Goal: Task Accomplishment & Management: Complete application form

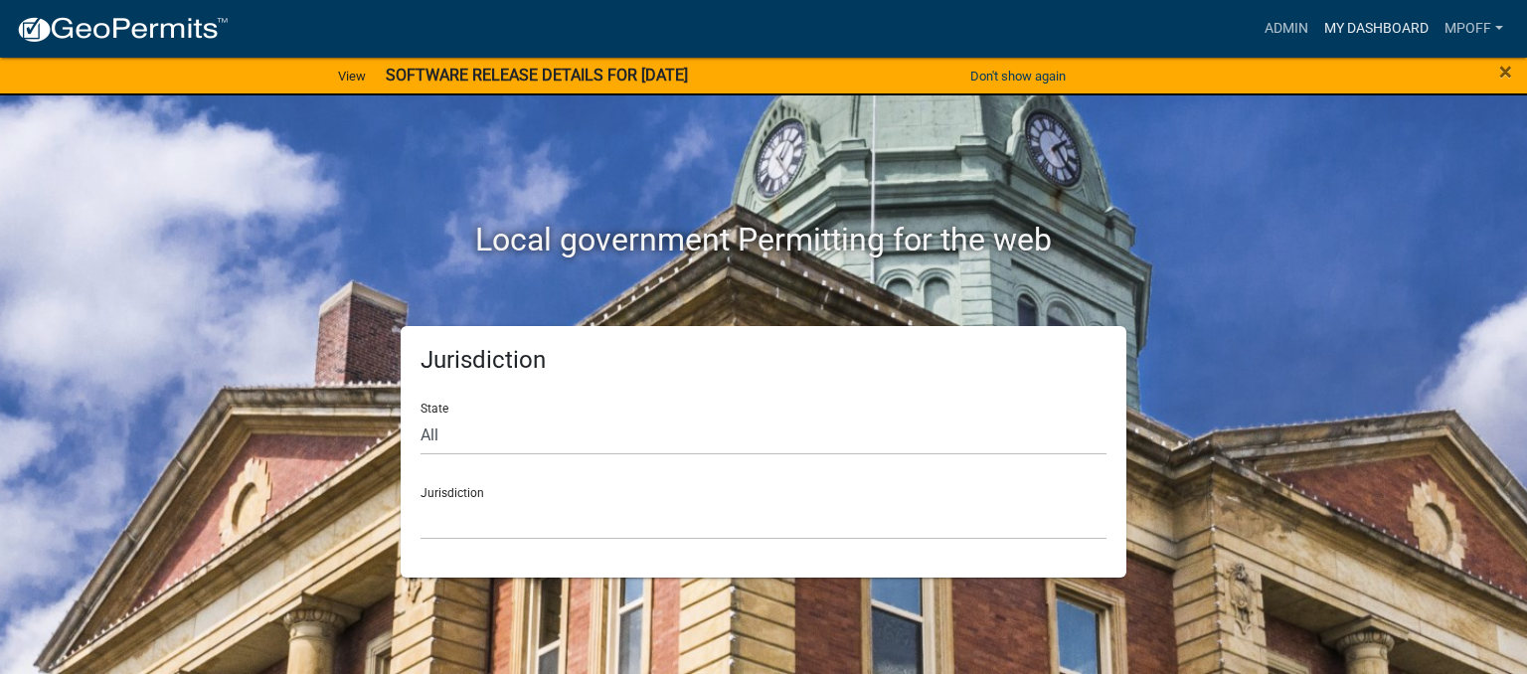
click at [1374, 28] on link "My Dashboard" at bounding box center [1376, 29] width 120 height 38
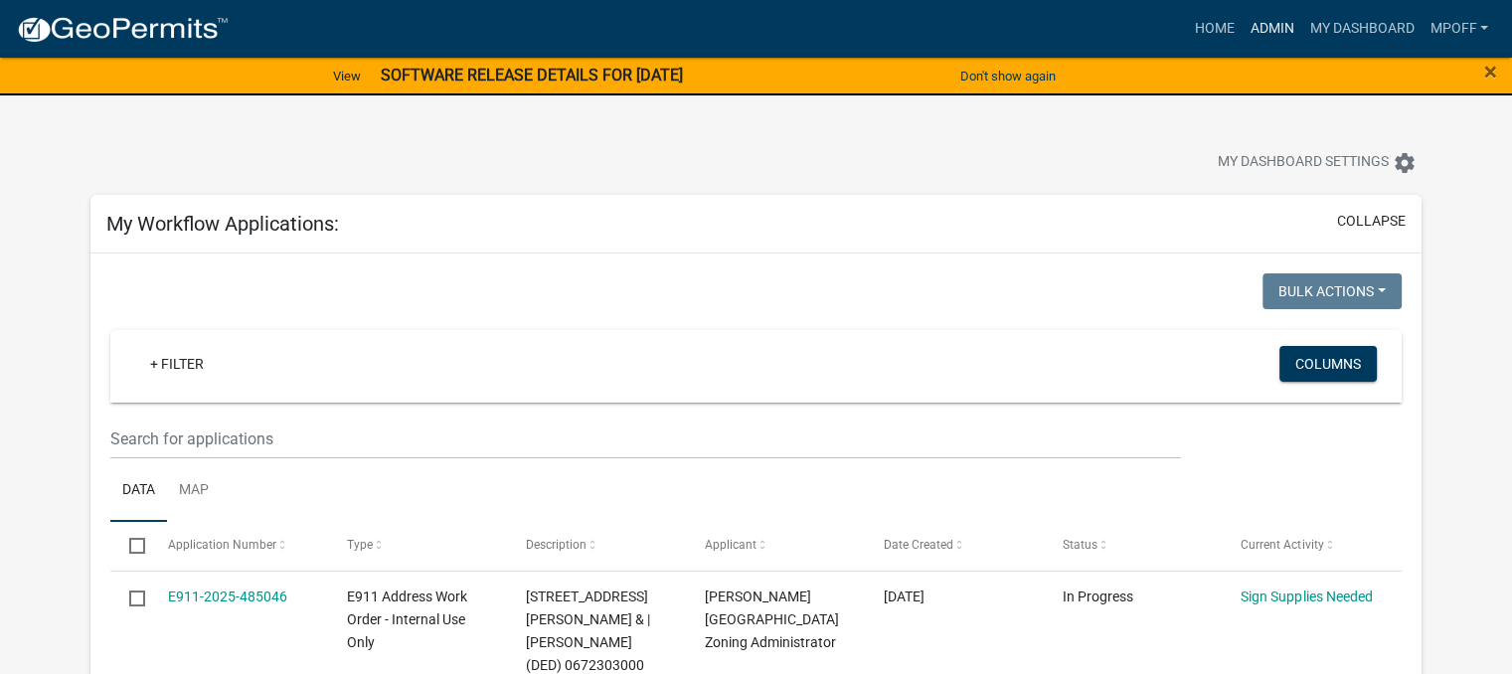
click at [1263, 37] on link "Admin" at bounding box center [1272, 29] width 60 height 38
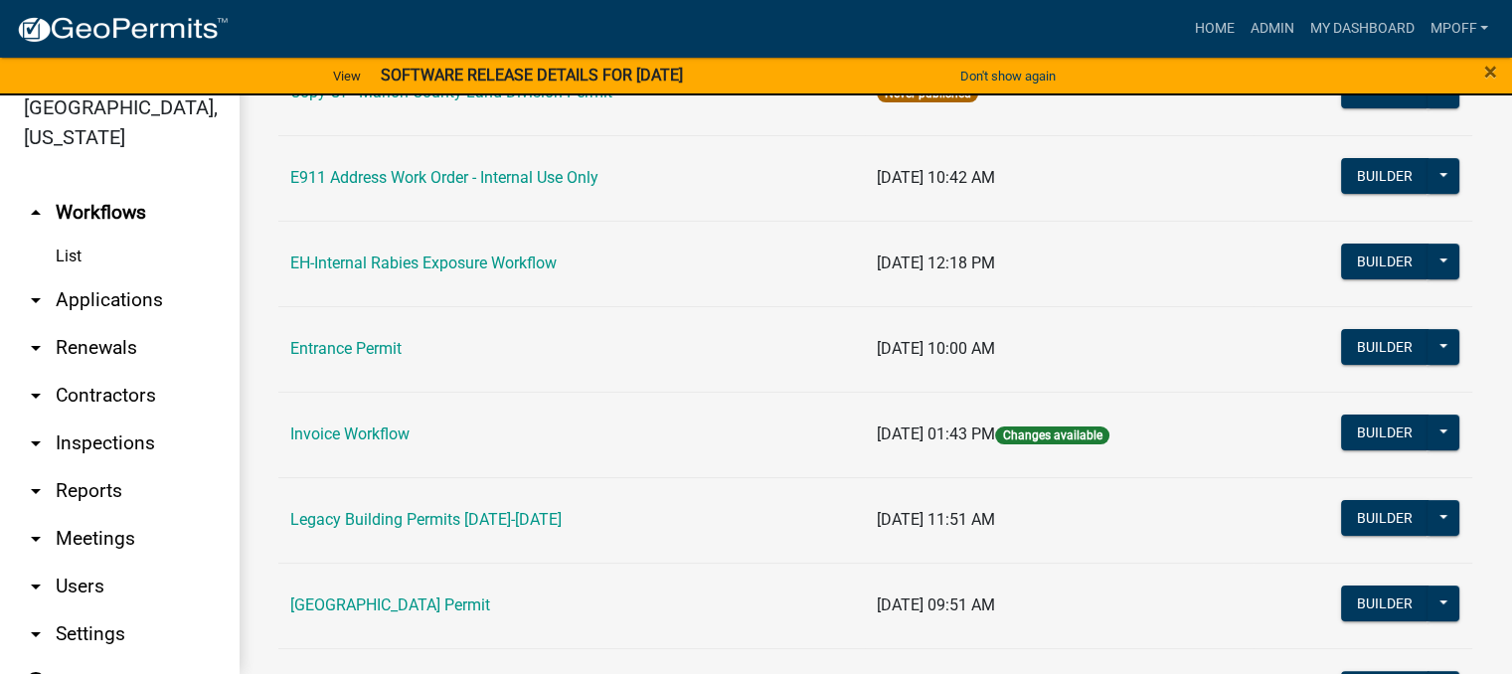
scroll to position [398, 0]
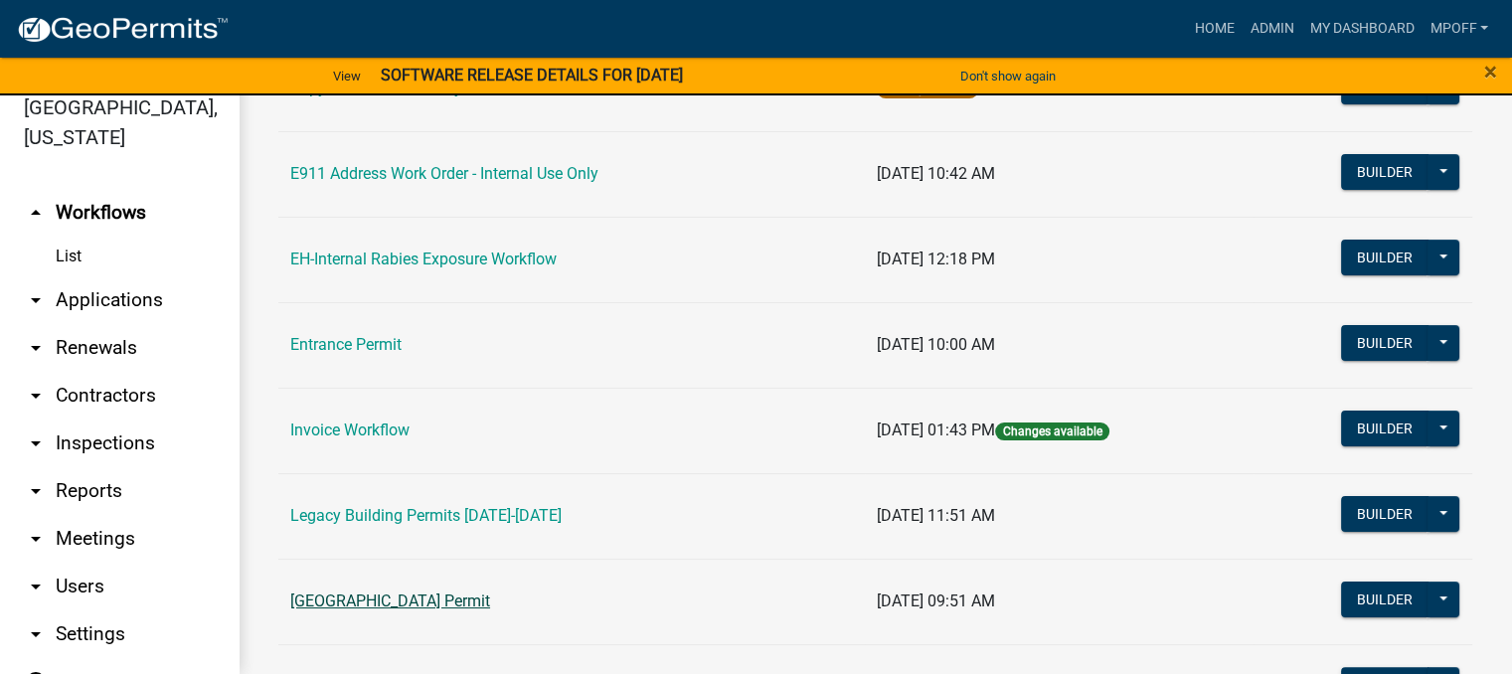
click at [375, 593] on link "[GEOGRAPHIC_DATA] Permit" at bounding box center [390, 600] width 200 height 19
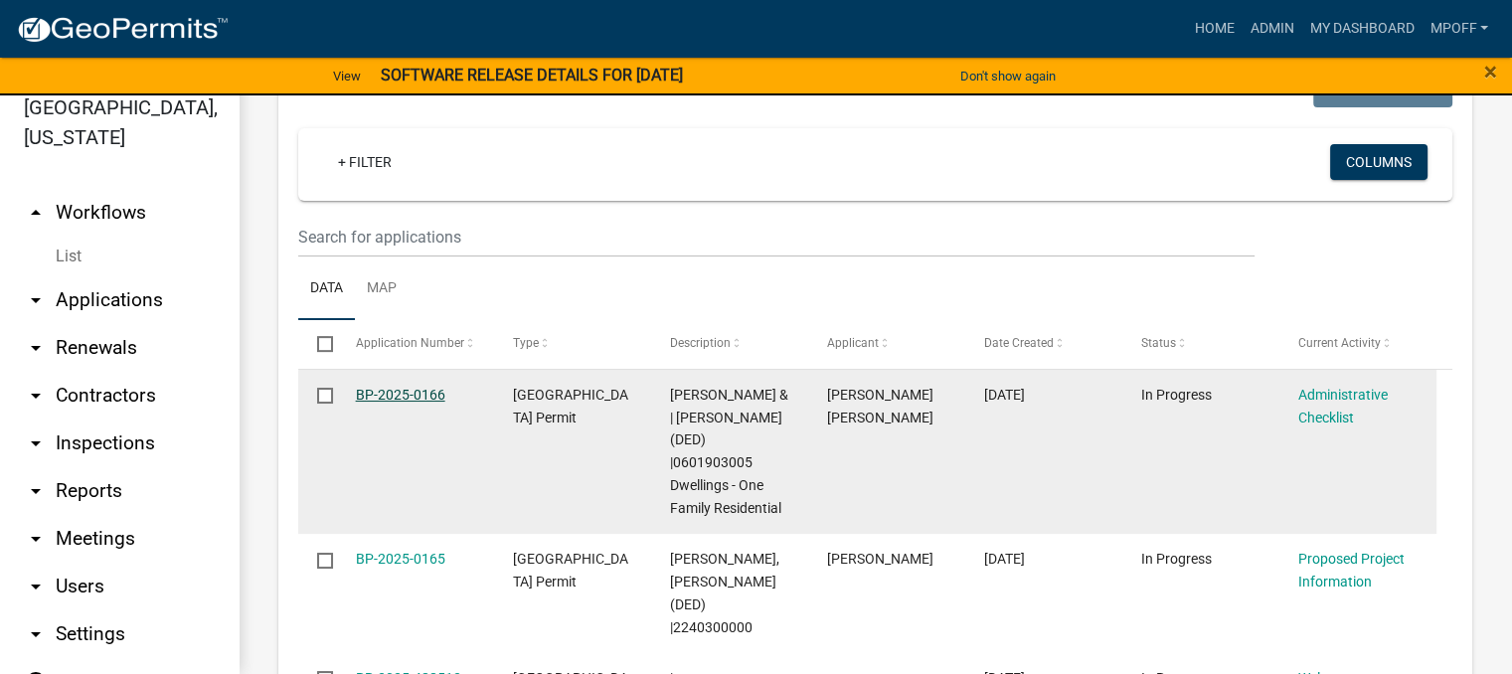
scroll to position [3048, 0]
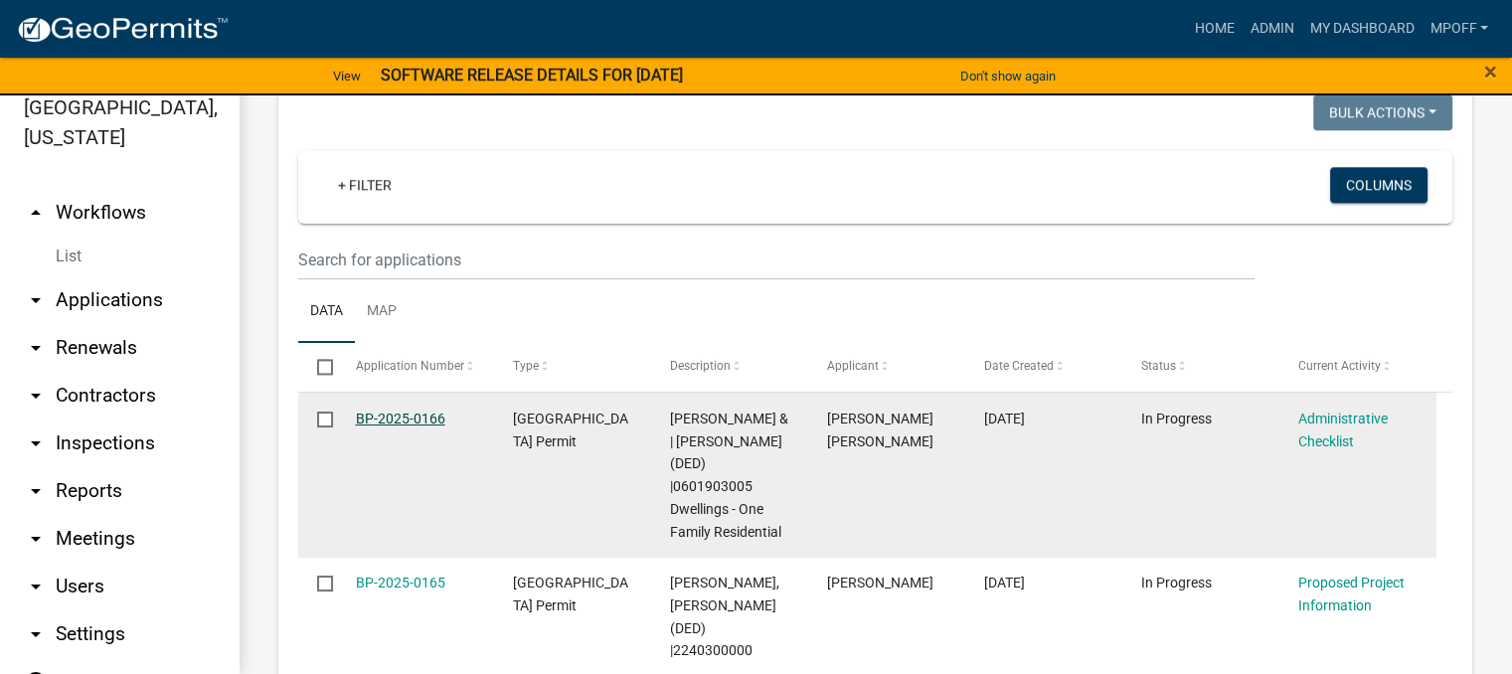
click at [422, 411] on link "BP-2025-0166" at bounding box center [400, 419] width 89 height 16
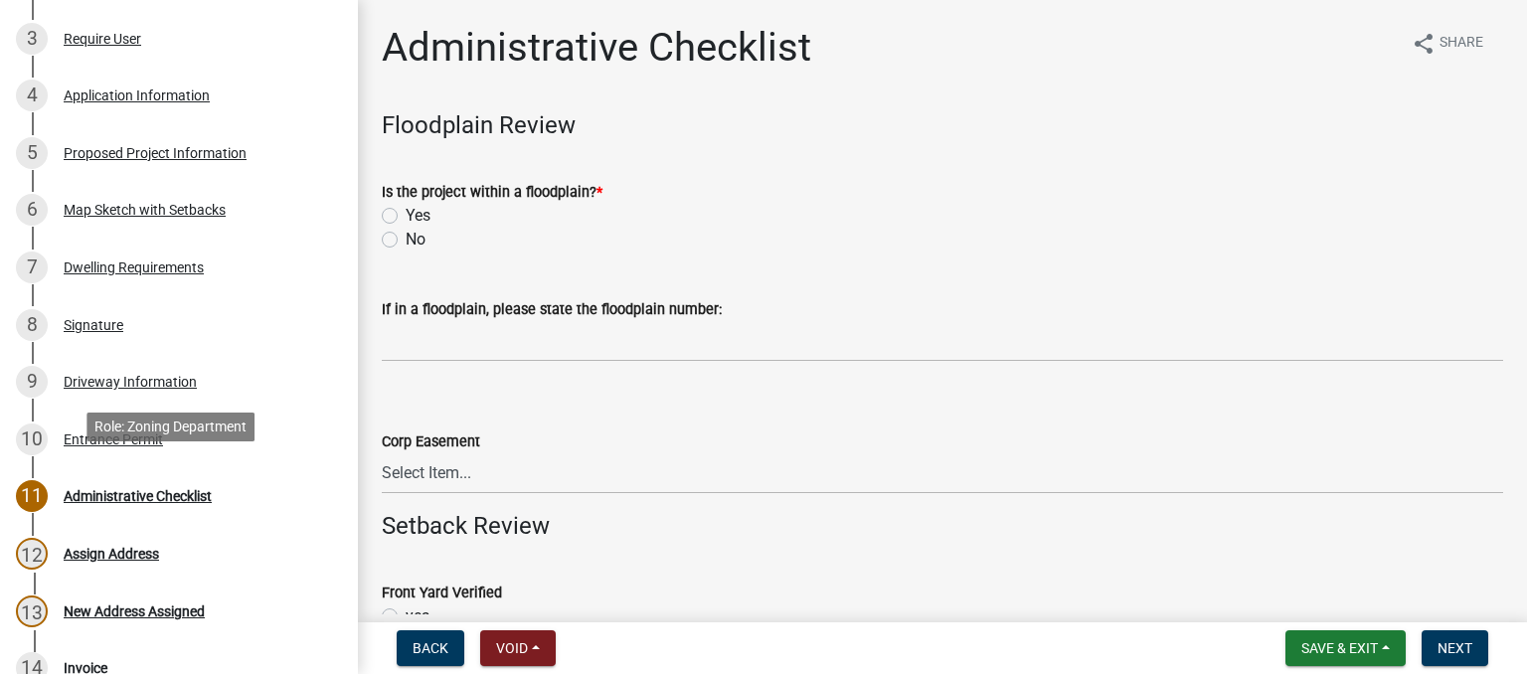
scroll to position [497, 0]
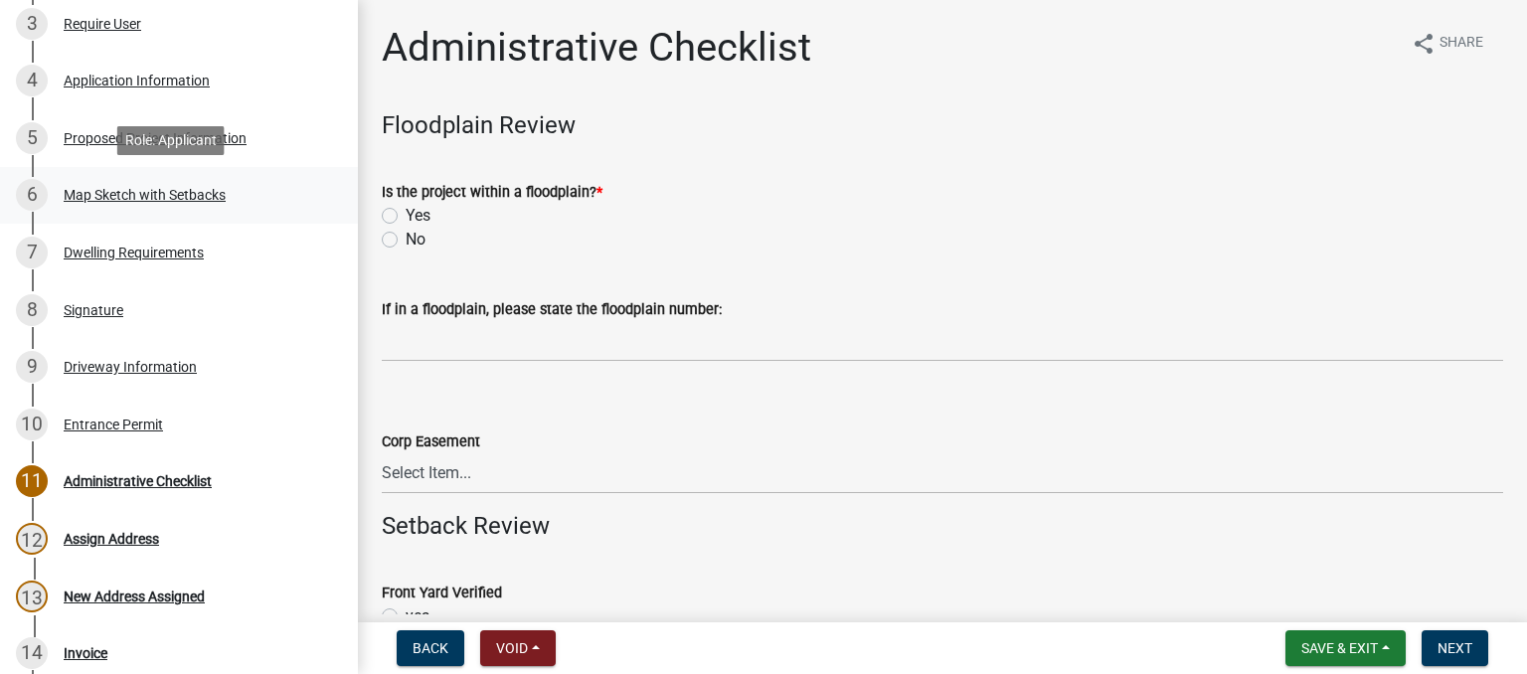
click at [119, 198] on div "Map Sketch with Setbacks" at bounding box center [145, 195] width 162 height 14
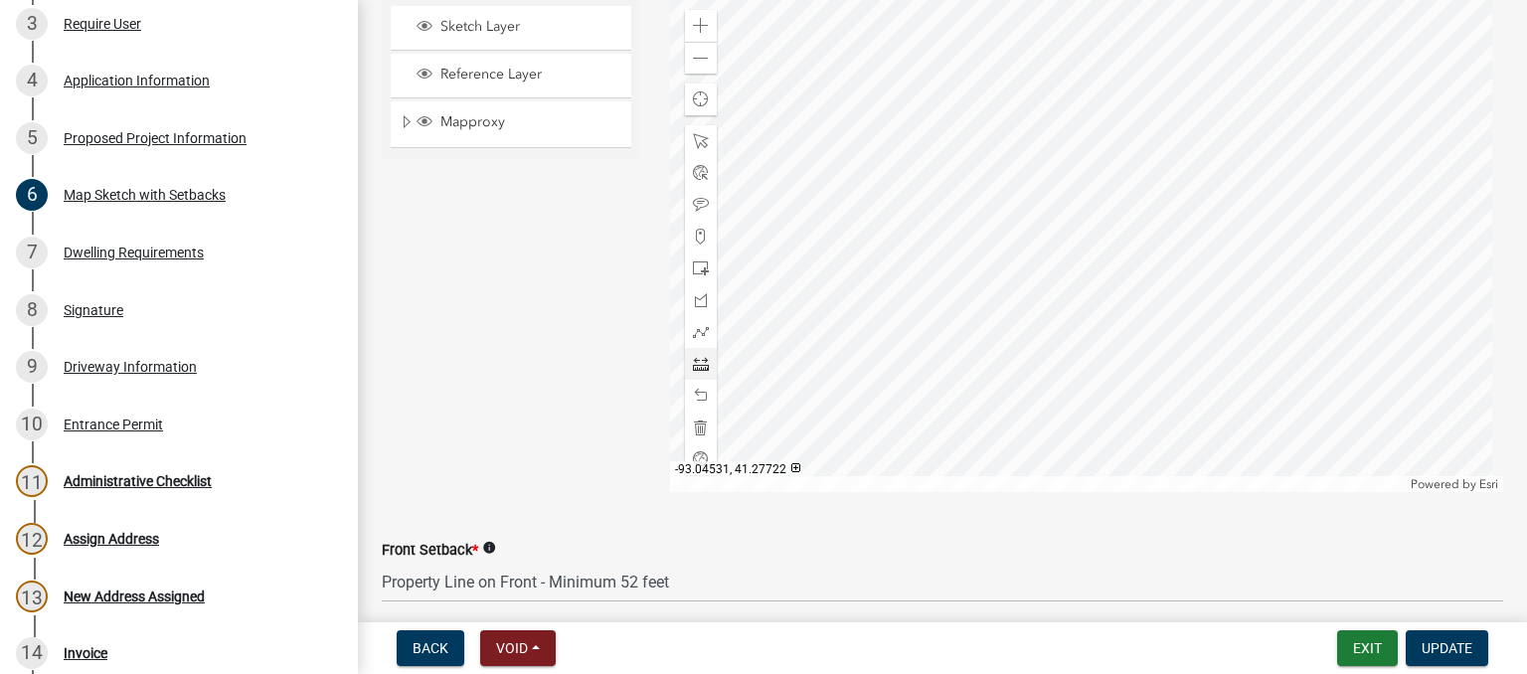
scroll to position [596, 0]
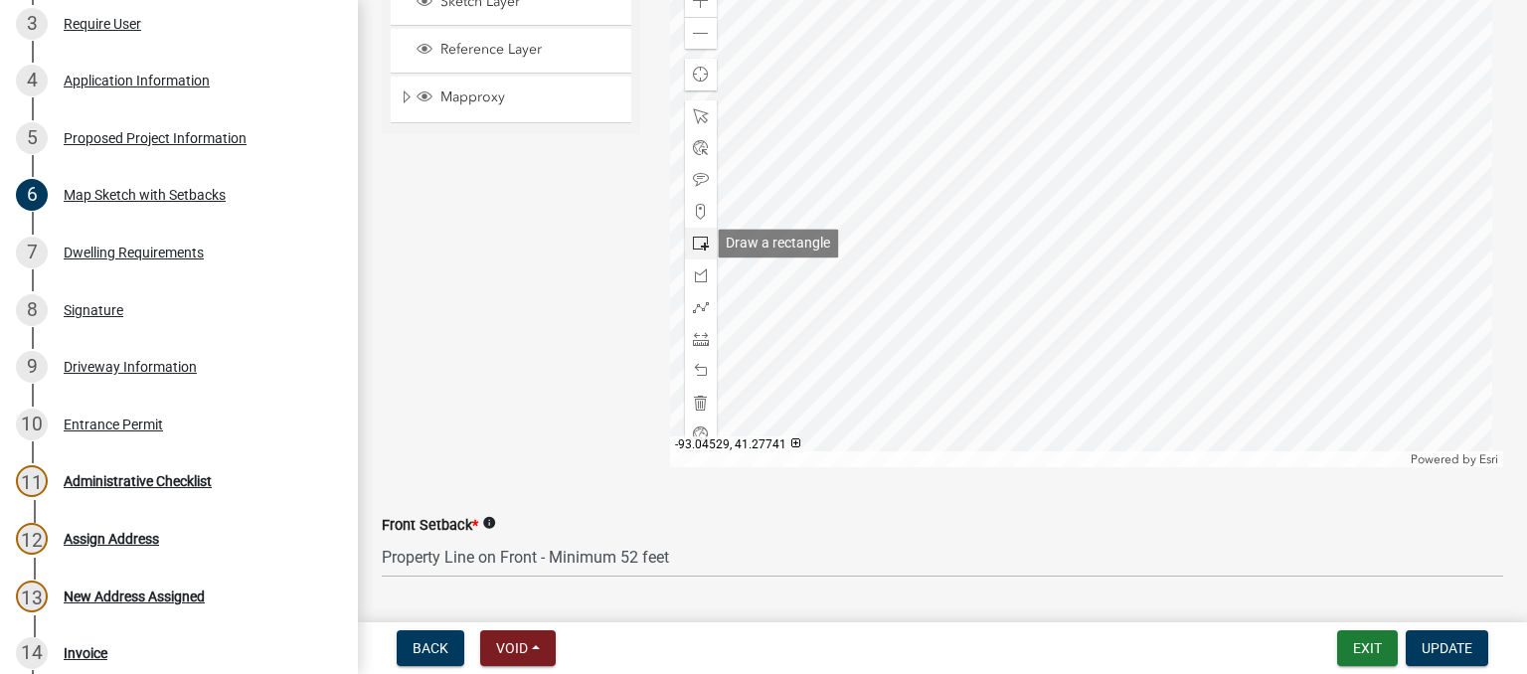
drag, startPoint x: 693, startPoint y: 244, endPoint x: 704, endPoint y: 241, distance: 11.3
click at [693, 247] on span at bounding box center [701, 244] width 16 height 16
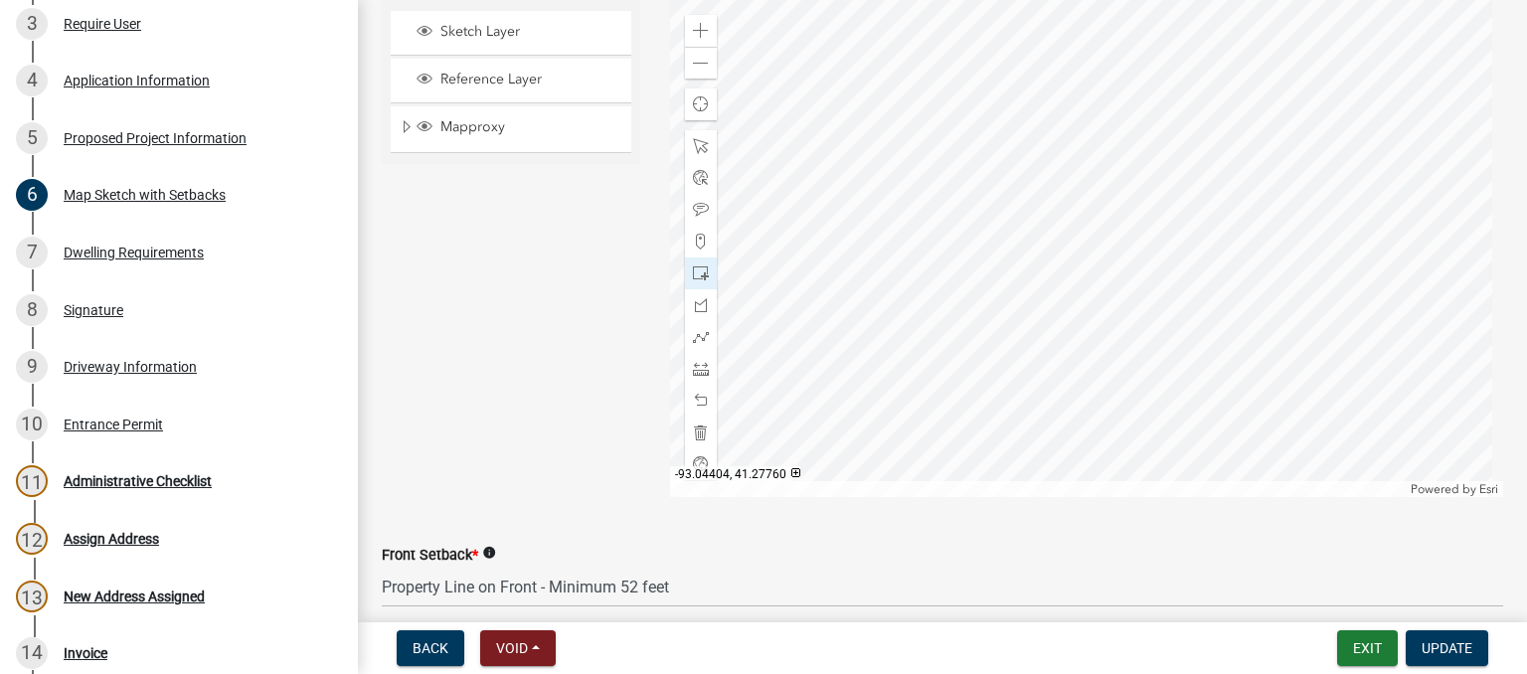
click at [1062, 234] on div at bounding box center [1087, 248] width 834 height 497
click at [1006, 206] on div at bounding box center [1087, 248] width 834 height 497
click at [696, 436] on span at bounding box center [701, 432] width 16 height 16
click at [693, 363] on span at bounding box center [701, 369] width 16 height 16
click at [944, 258] on div at bounding box center [1087, 248] width 834 height 497
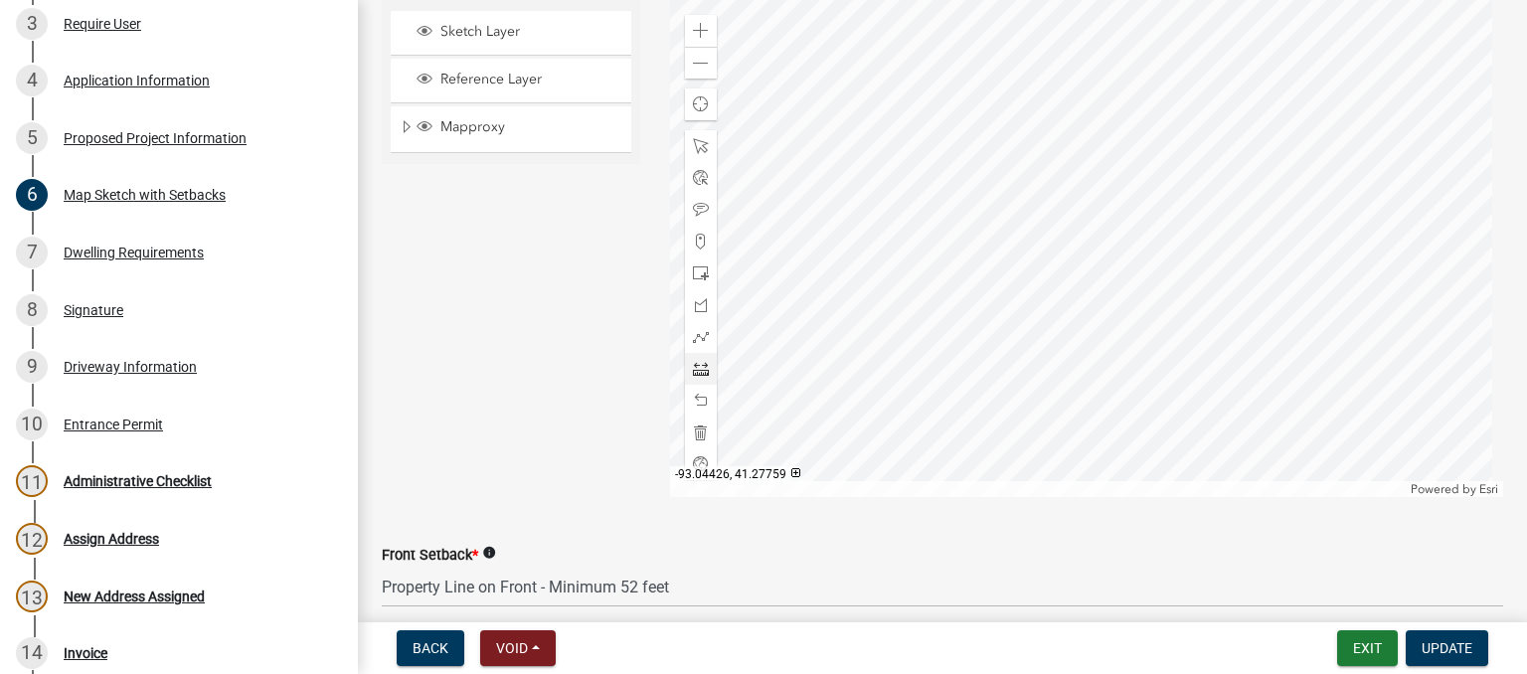
click at [1002, 238] on div at bounding box center [1087, 248] width 834 height 497
click at [1066, 283] on div at bounding box center [1087, 248] width 834 height 497
click at [1047, 248] on div at bounding box center [1087, 248] width 834 height 497
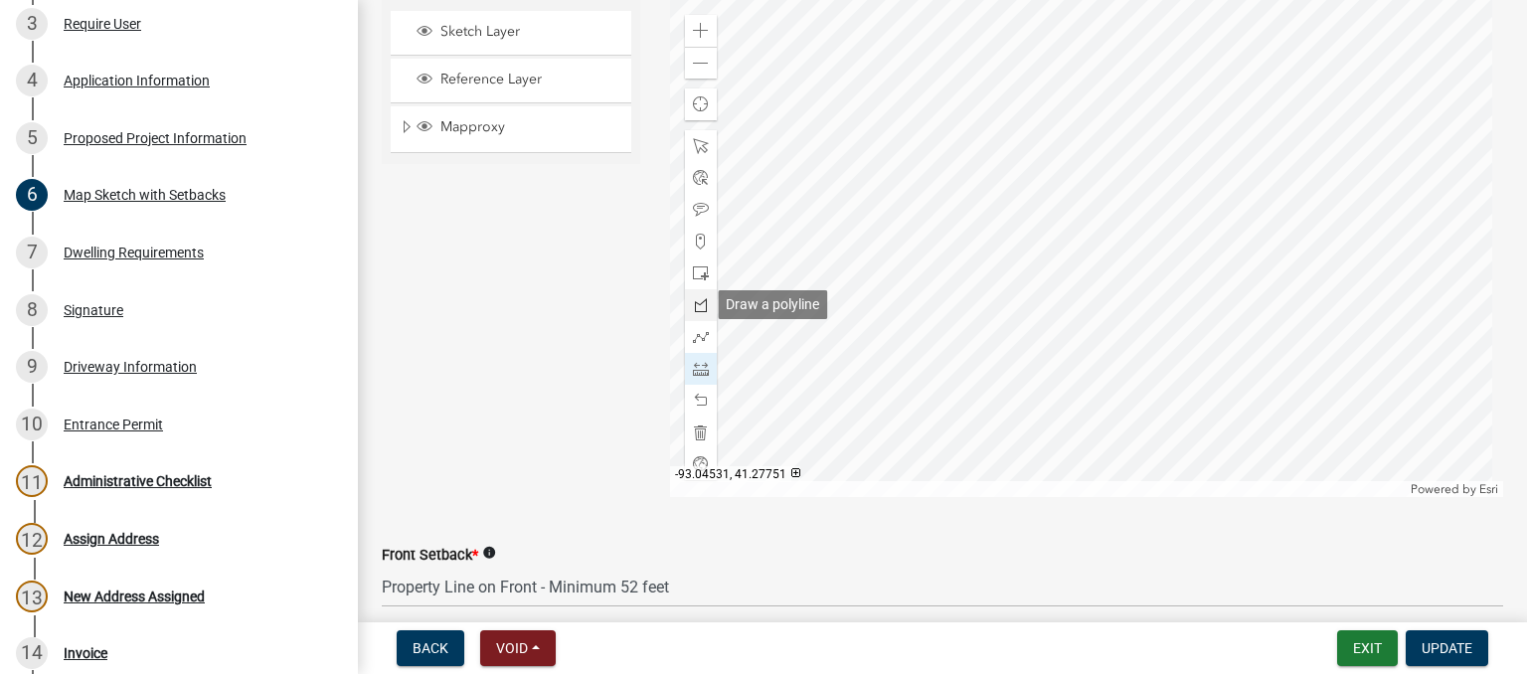
click at [701, 301] on span at bounding box center [701, 305] width 16 height 16
click at [1029, 259] on div at bounding box center [1087, 248] width 834 height 497
click at [1078, 236] on div at bounding box center [1087, 248] width 834 height 497
click at [1046, 172] on div at bounding box center [1087, 248] width 834 height 497
click at [1000, 196] on div at bounding box center [1087, 248] width 834 height 497
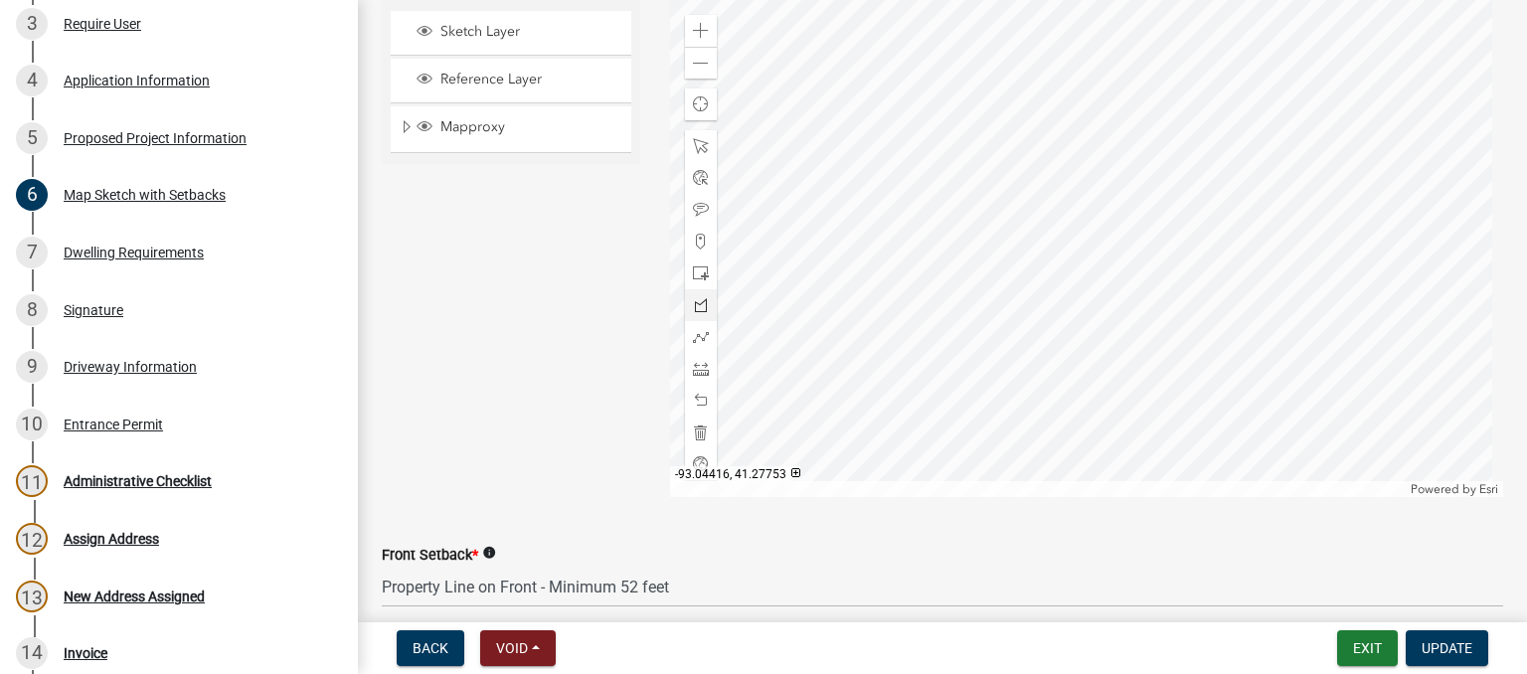
click at [1029, 257] on div at bounding box center [1087, 248] width 834 height 497
click at [1030, 257] on div at bounding box center [1087, 248] width 834 height 497
click at [695, 426] on span at bounding box center [701, 432] width 16 height 16
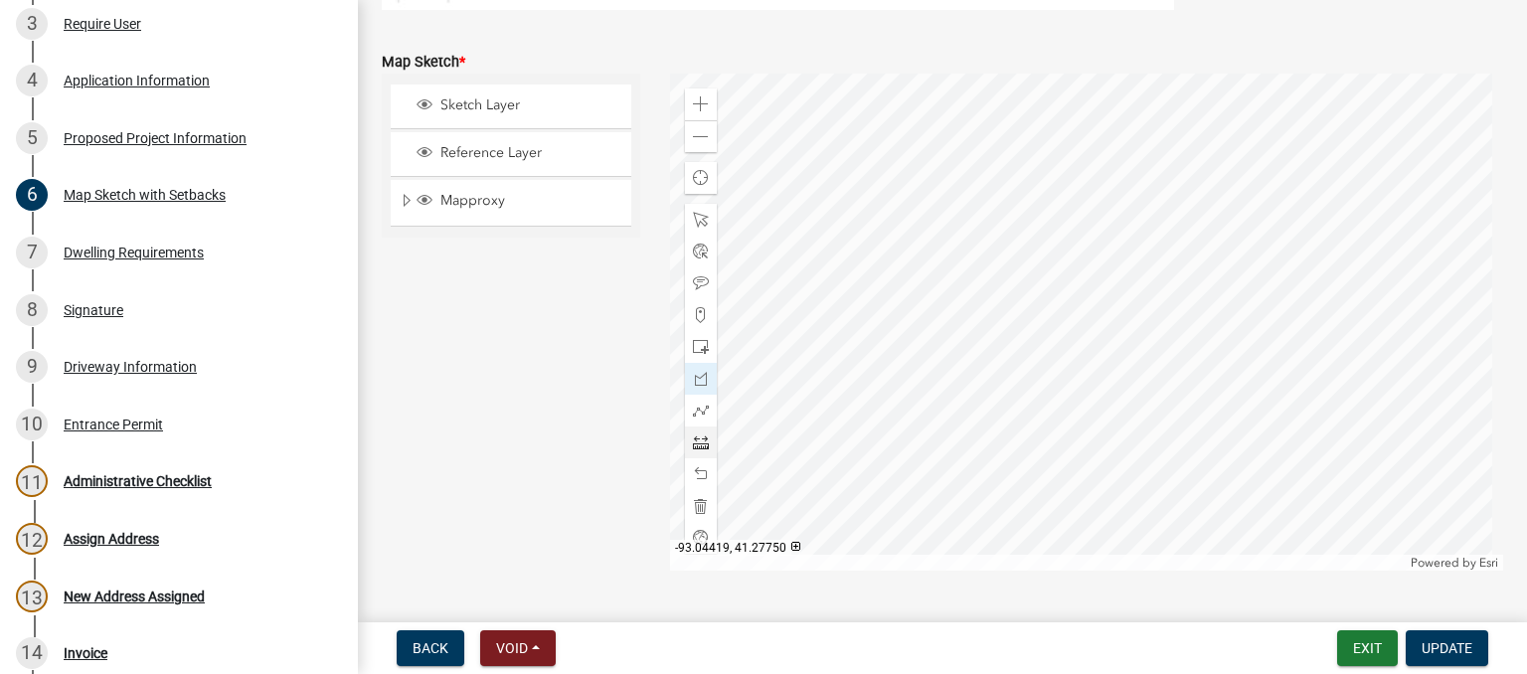
scroll to position [467, 0]
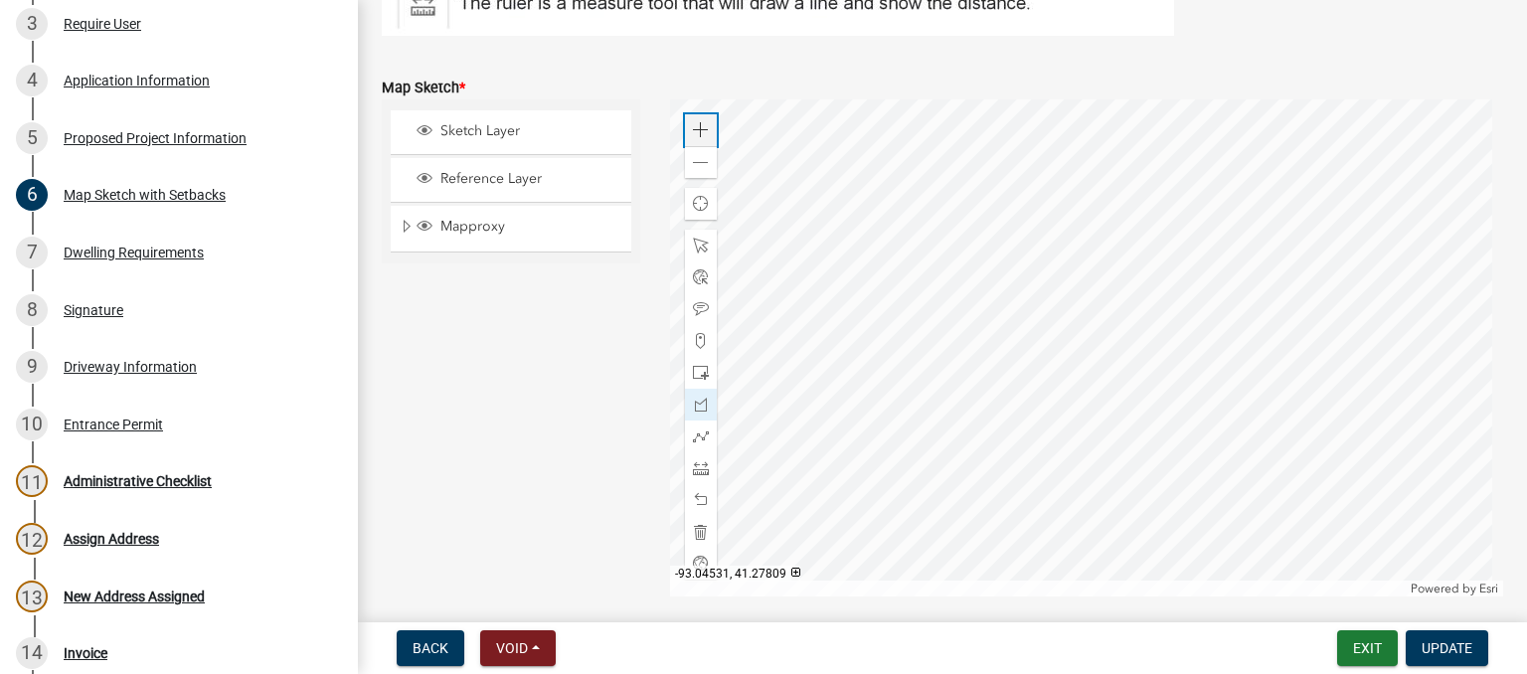
click at [693, 127] on span at bounding box center [701, 130] width 16 height 16
click at [771, 311] on div at bounding box center [1087, 347] width 834 height 497
click at [855, 267] on div at bounding box center [1087, 347] width 834 height 497
click at [693, 532] on span at bounding box center [701, 532] width 16 height 16
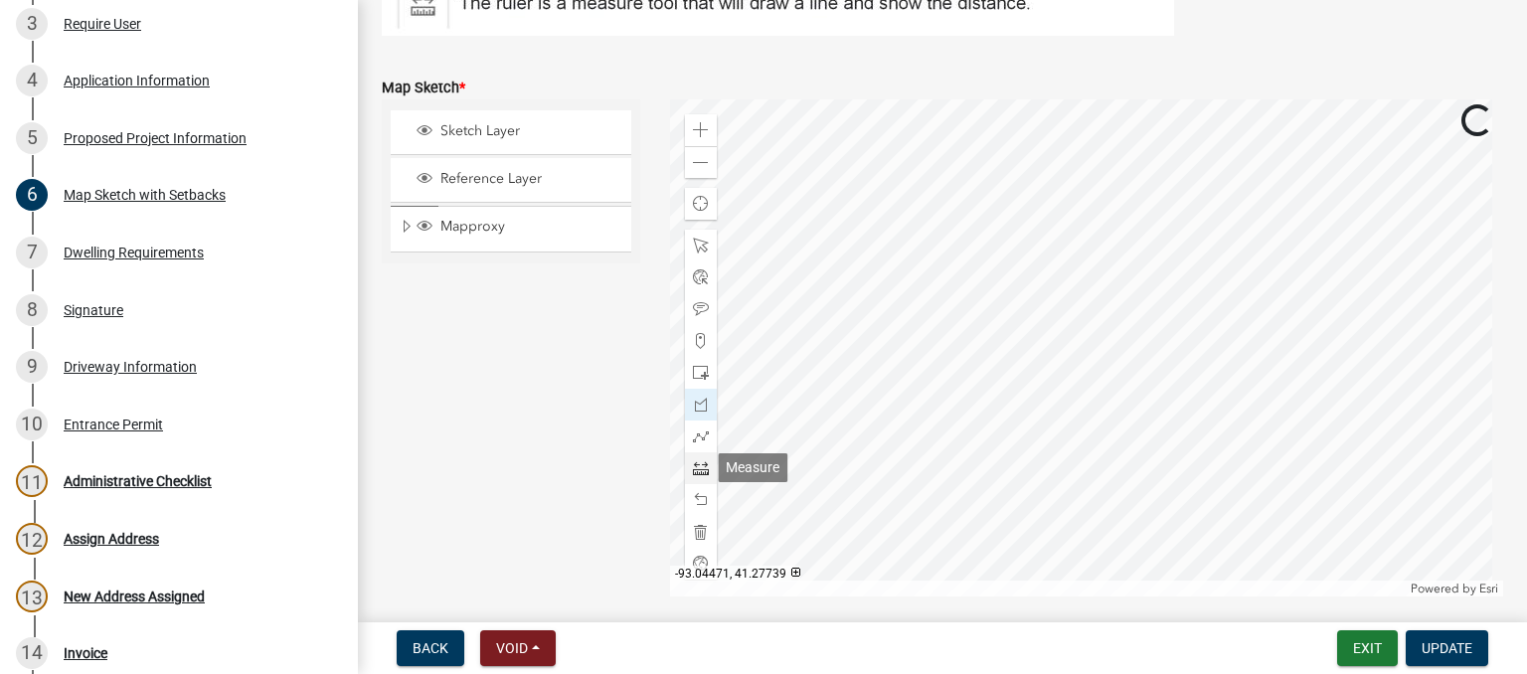
click at [693, 473] on span at bounding box center [701, 468] width 16 height 16
click at [787, 336] on div at bounding box center [1087, 347] width 834 height 497
click at [894, 276] on div at bounding box center [1087, 347] width 834 height 497
click at [1053, 424] on div at bounding box center [1087, 347] width 834 height 497
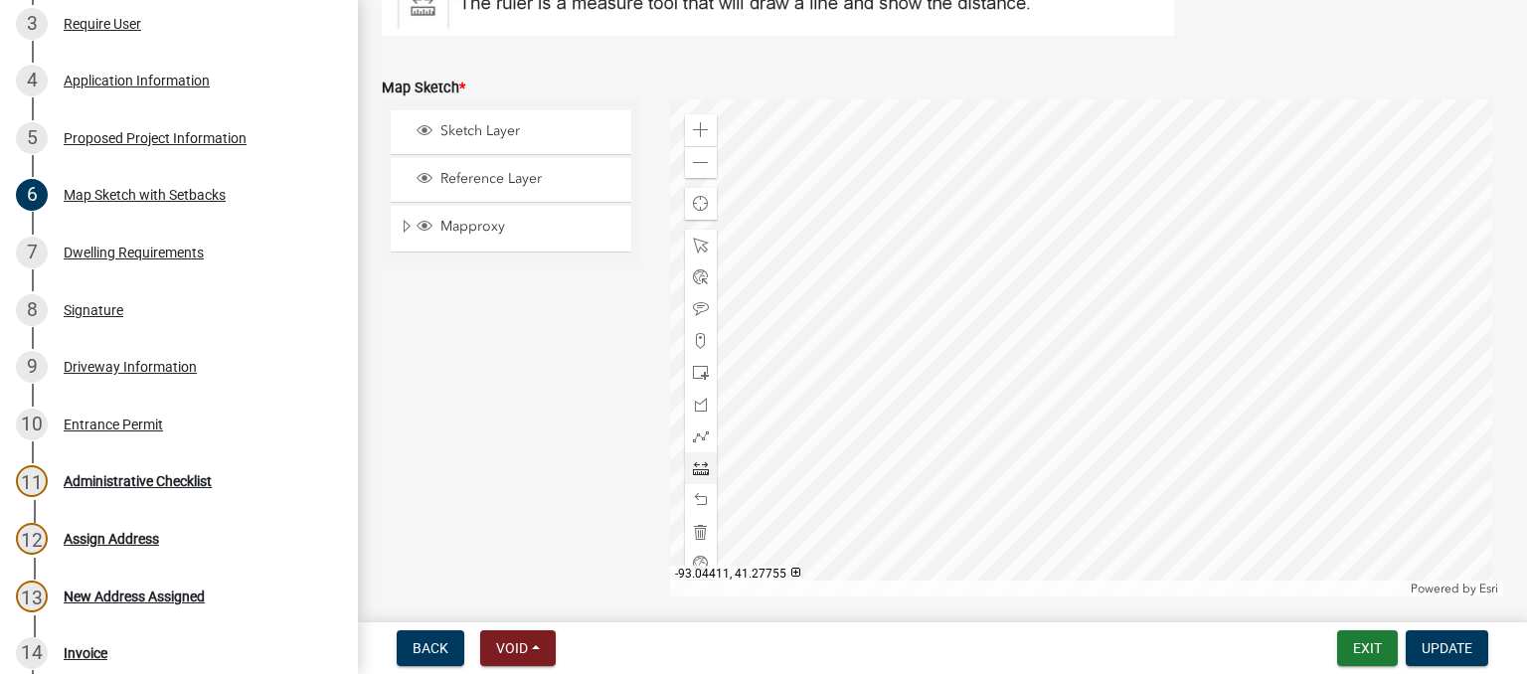
click at [1014, 357] on div at bounding box center [1087, 347] width 834 height 497
click at [1001, 365] on div at bounding box center [1087, 347] width 834 height 497
click at [1101, 303] on div at bounding box center [1087, 347] width 834 height 497
click at [1002, 140] on div at bounding box center [1087, 347] width 834 height 497
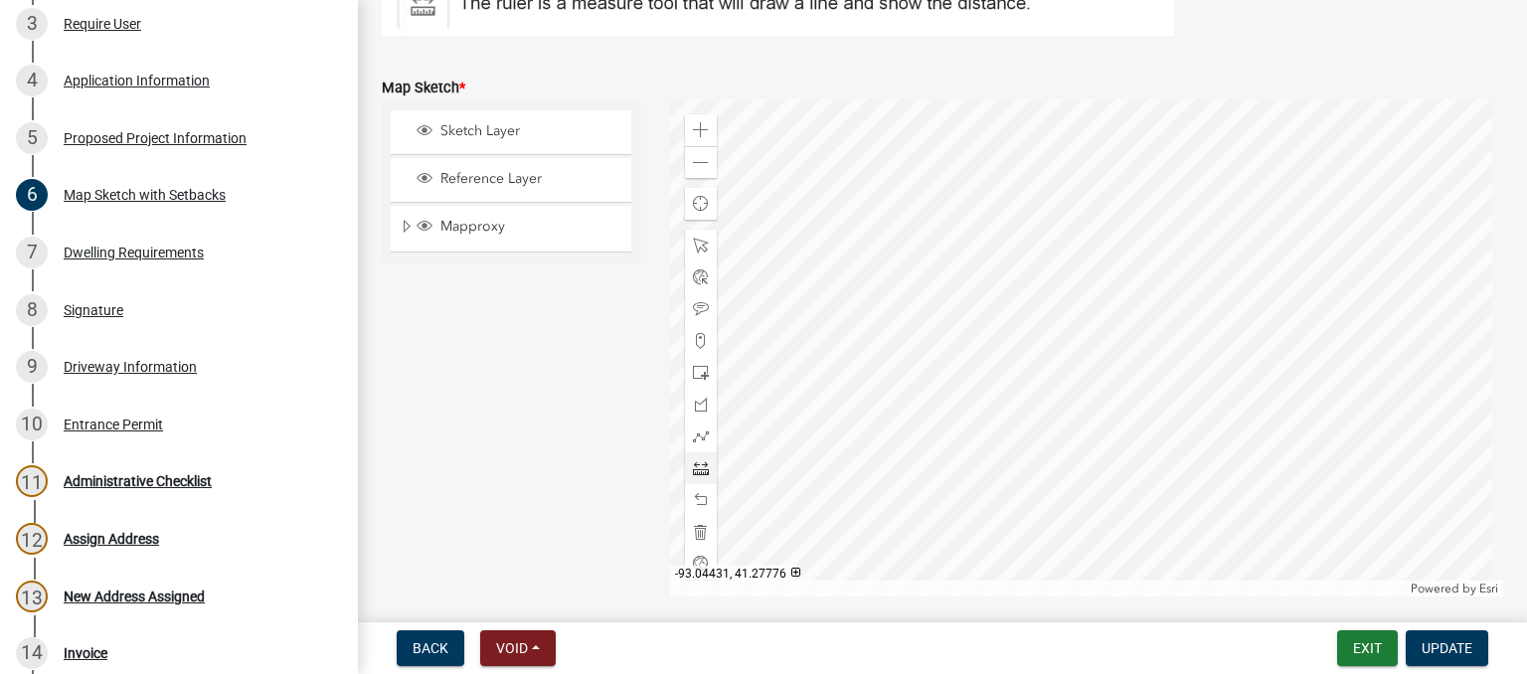
click at [899, 200] on div at bounding box center [1087, 347] width 834 height 497
click at [1000, 362] on div at bounding box center [1087, 347] width 834 height 497
click at [695, 171] on div "Zoom out" at bounding box center [701, 162] width 32 height 32
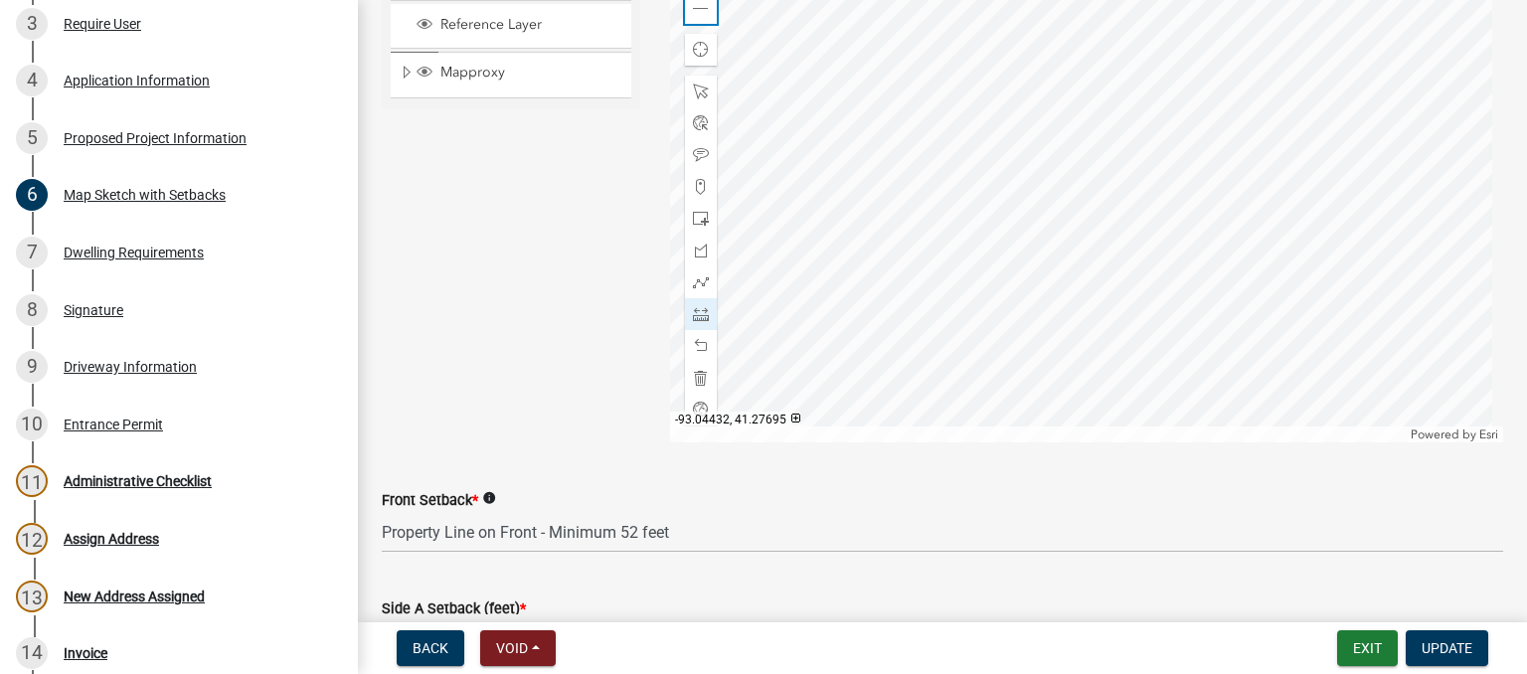
scroll to position [567, 0]
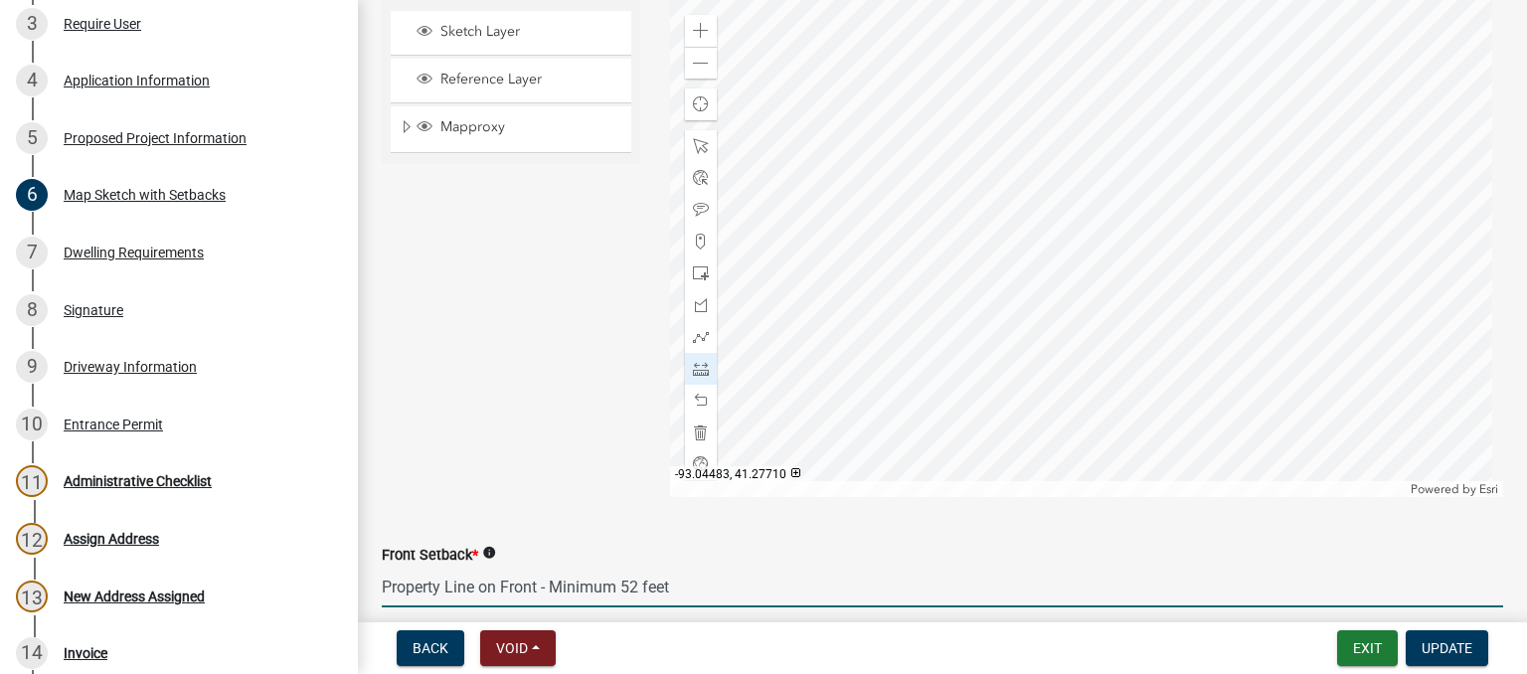
drag, startPoint x: 680, startPoint y: 590, endPoint x: 381, endPoint y: 589, distance: 299.2
click at [381, 589] on div "Front Setback * info Property Line on Front - Minimum 52 feet" at bounding box center [942, 561] width 1151 height 92
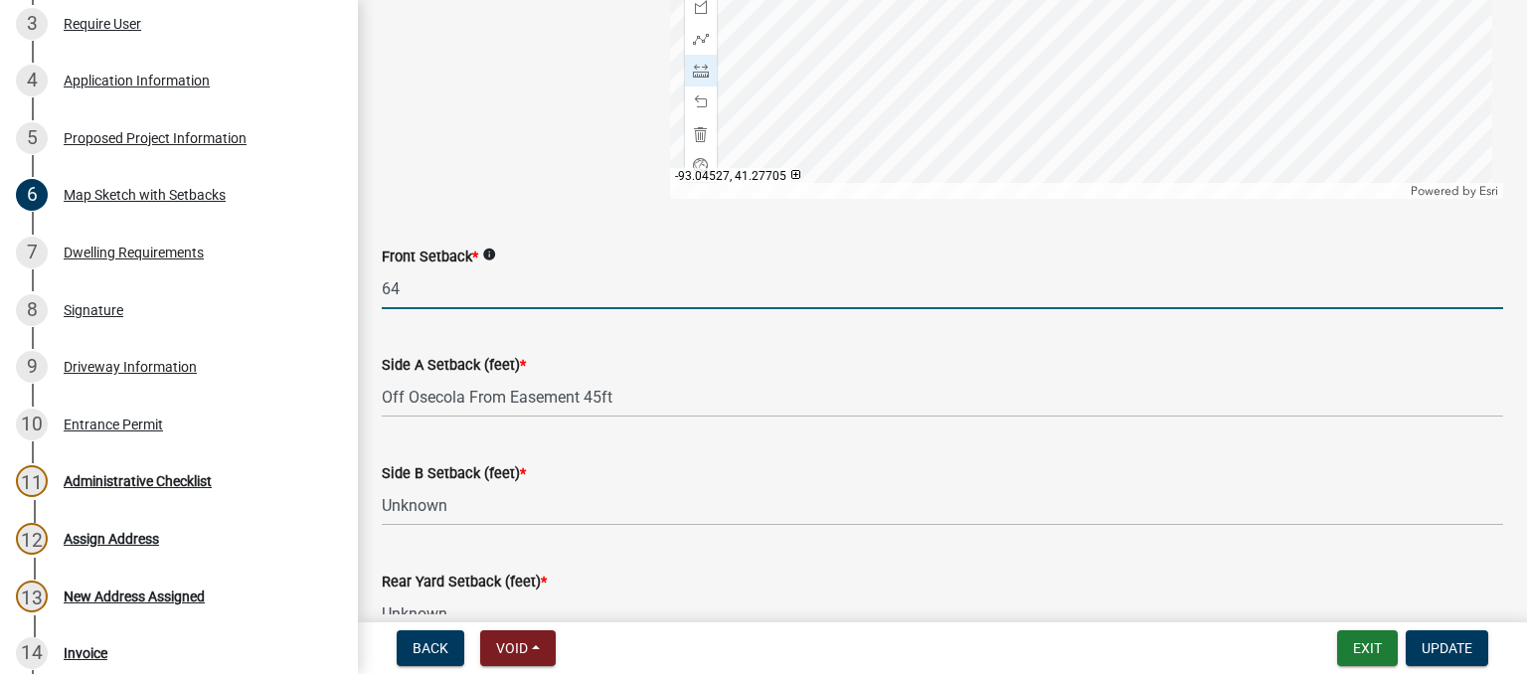
scroll to position [765, 0]
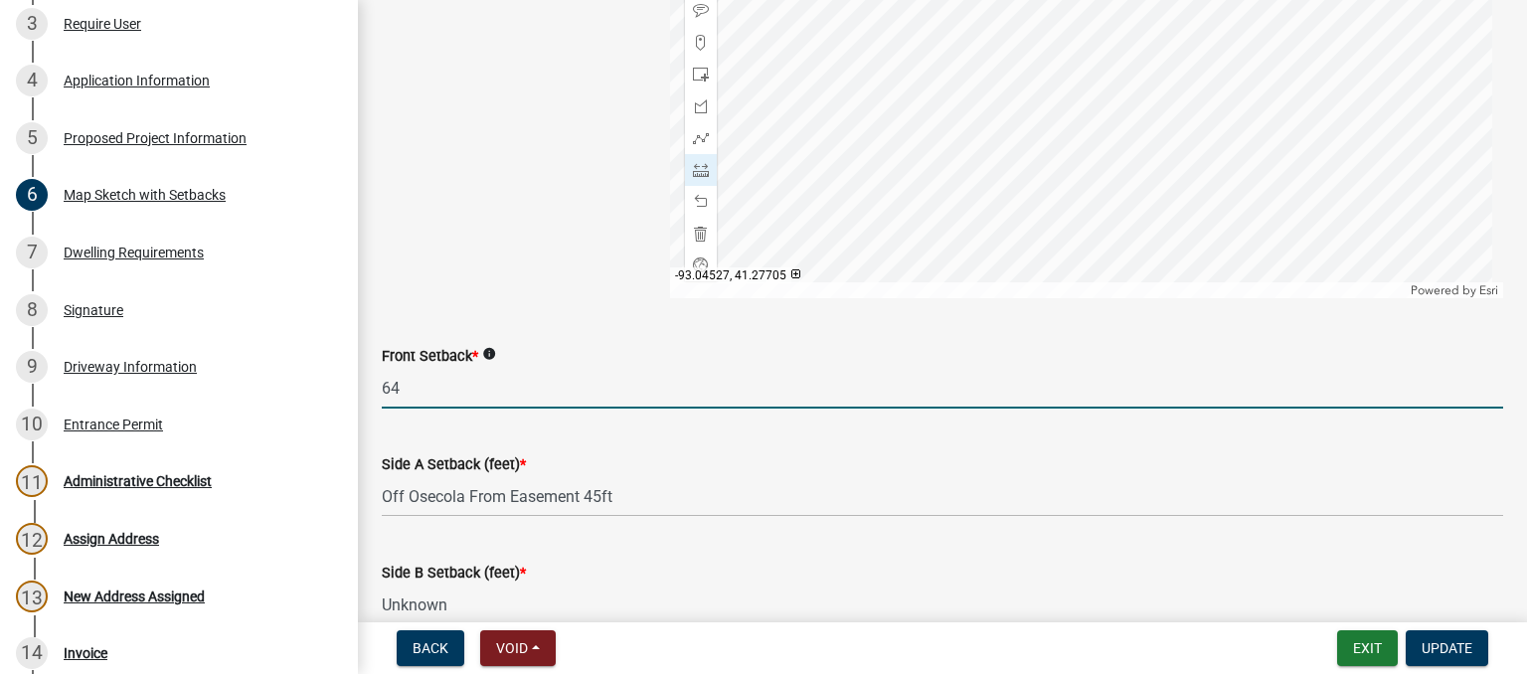
type input "64"
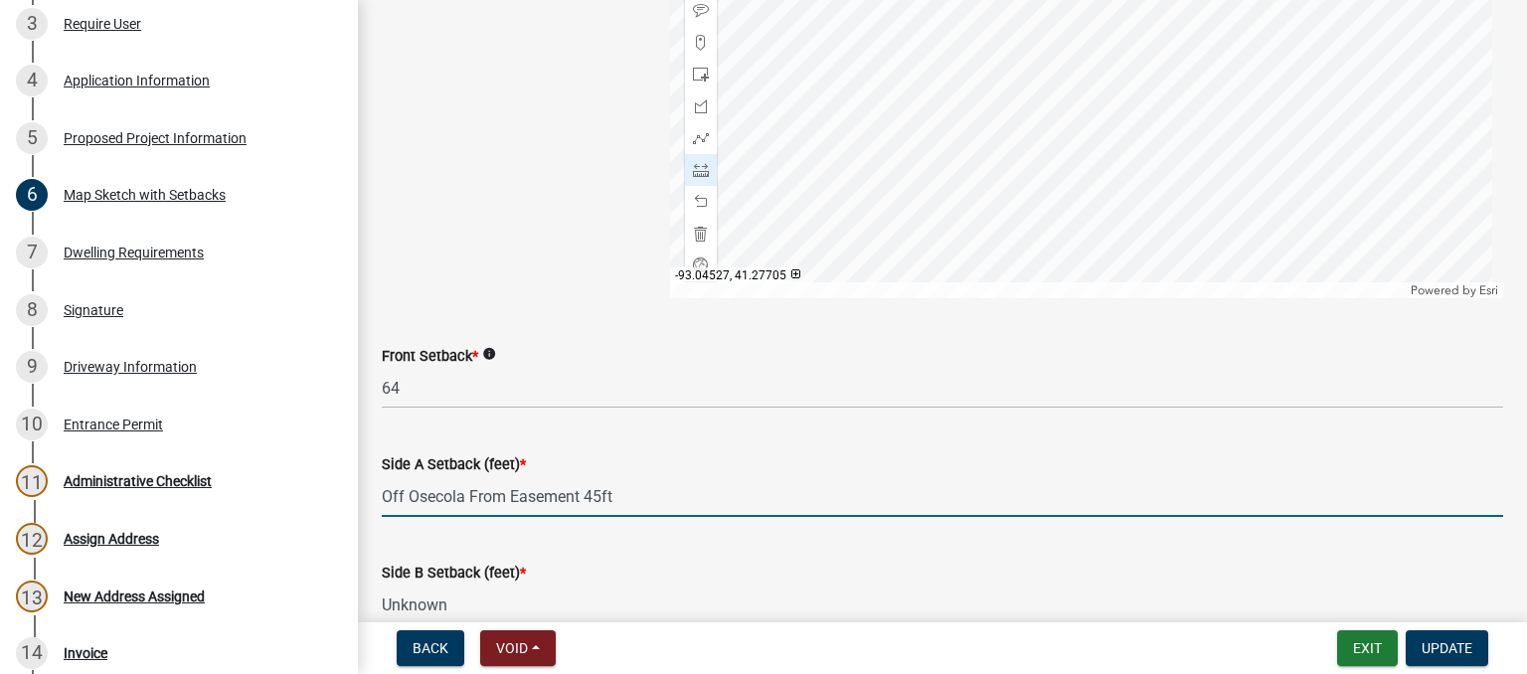
drag, startPoint x: 631, startPoint y: 491, endPoint x: 346, endPoint y: 489, distance: 285.3
click at [346, 489] on div "[GEOGRAPHIC_DATA] Permit BP-2025-0166 Edit View Summary Notes Show emails 1 Wel…" at bounding box center [763, 337] width 1527 height 674
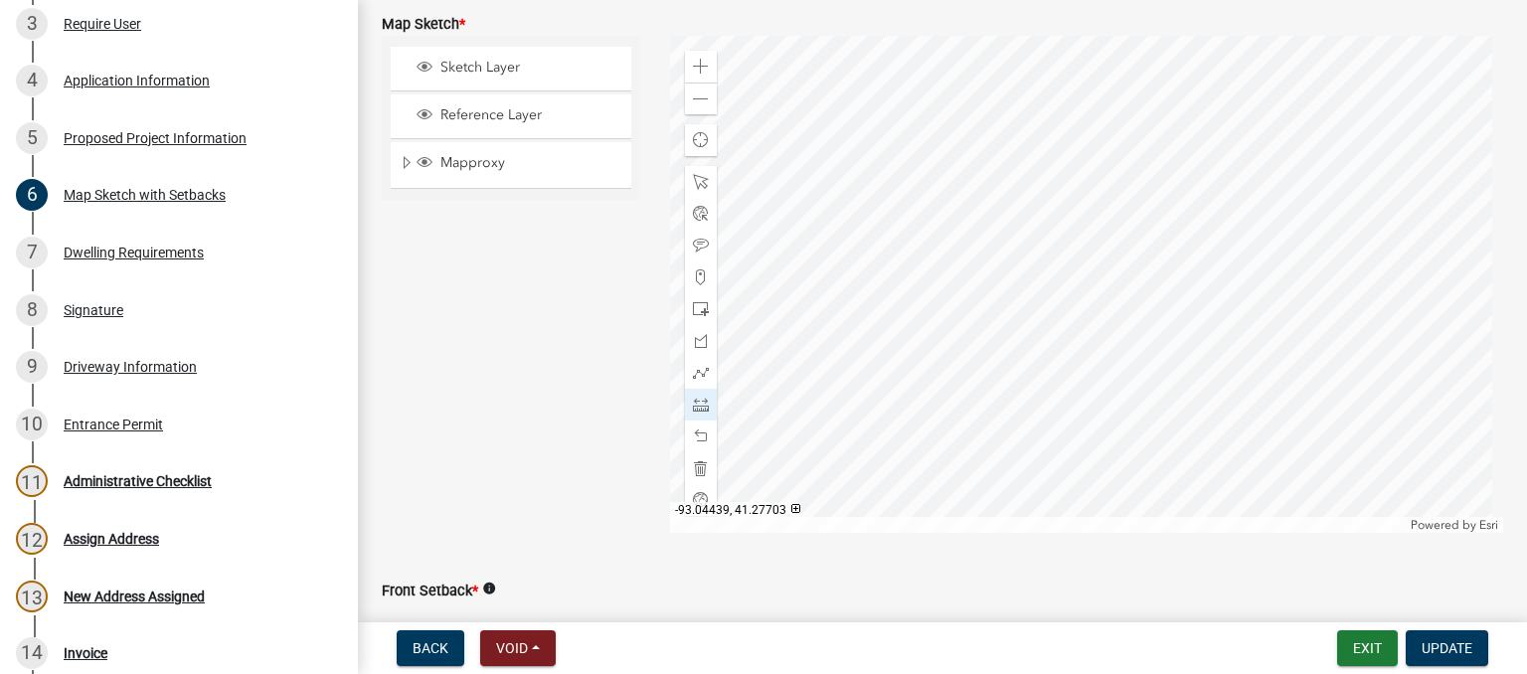
scroll to position [467, 0]
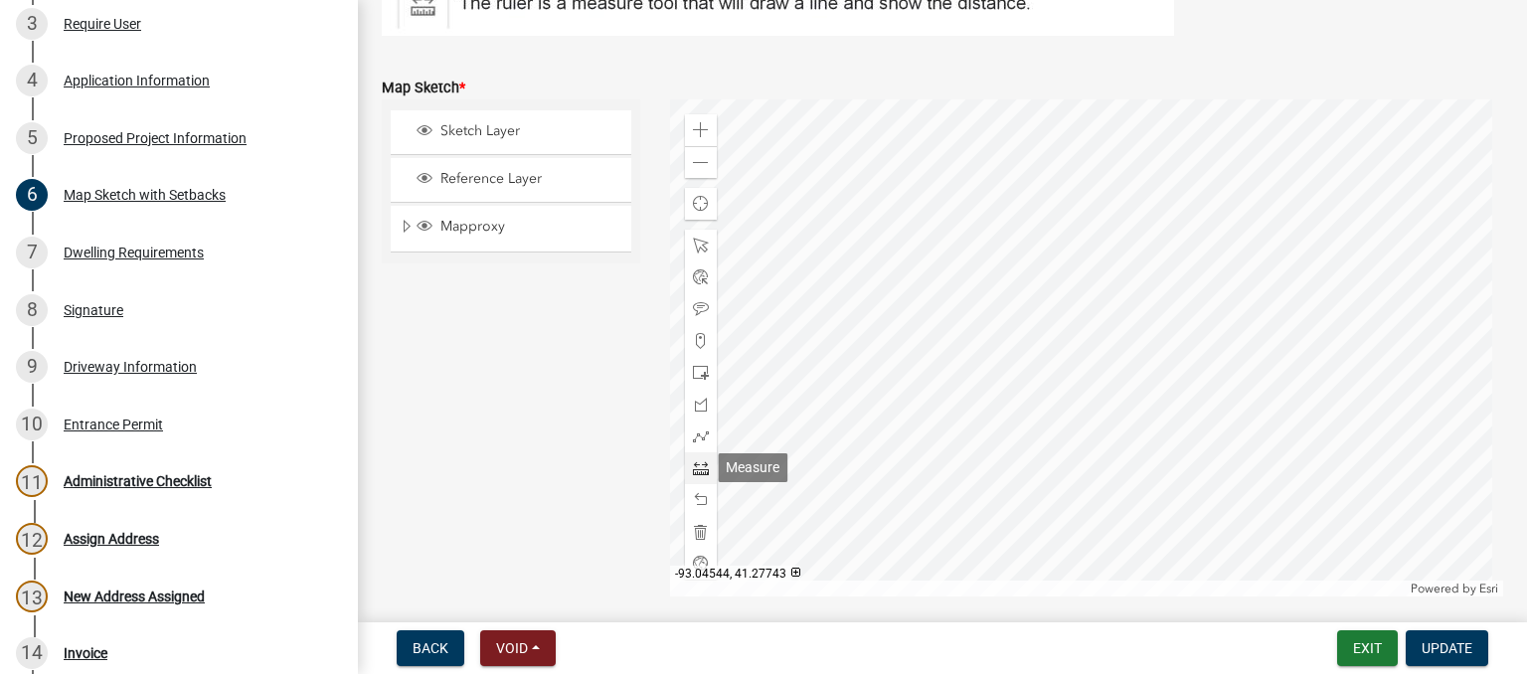
type input "60"
click at [694, 470] on span at bounding box center [701, 468] width 16 height 16
click at [1067, 288] on div at bounding box center [1087, 347] width 834 height 497
click at [1153, 238] on div at bounding box center [1087, 347] width 834 height 497
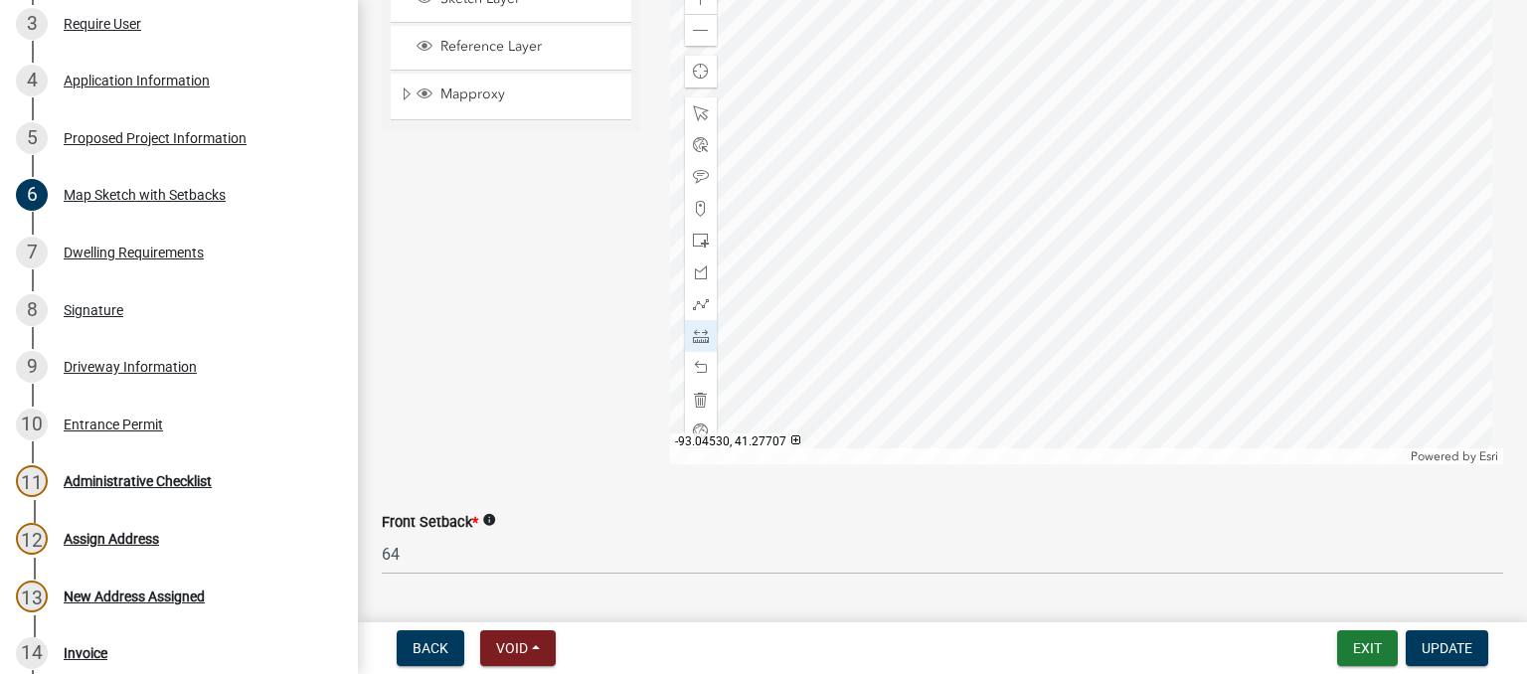
scroll to position [865, 0]
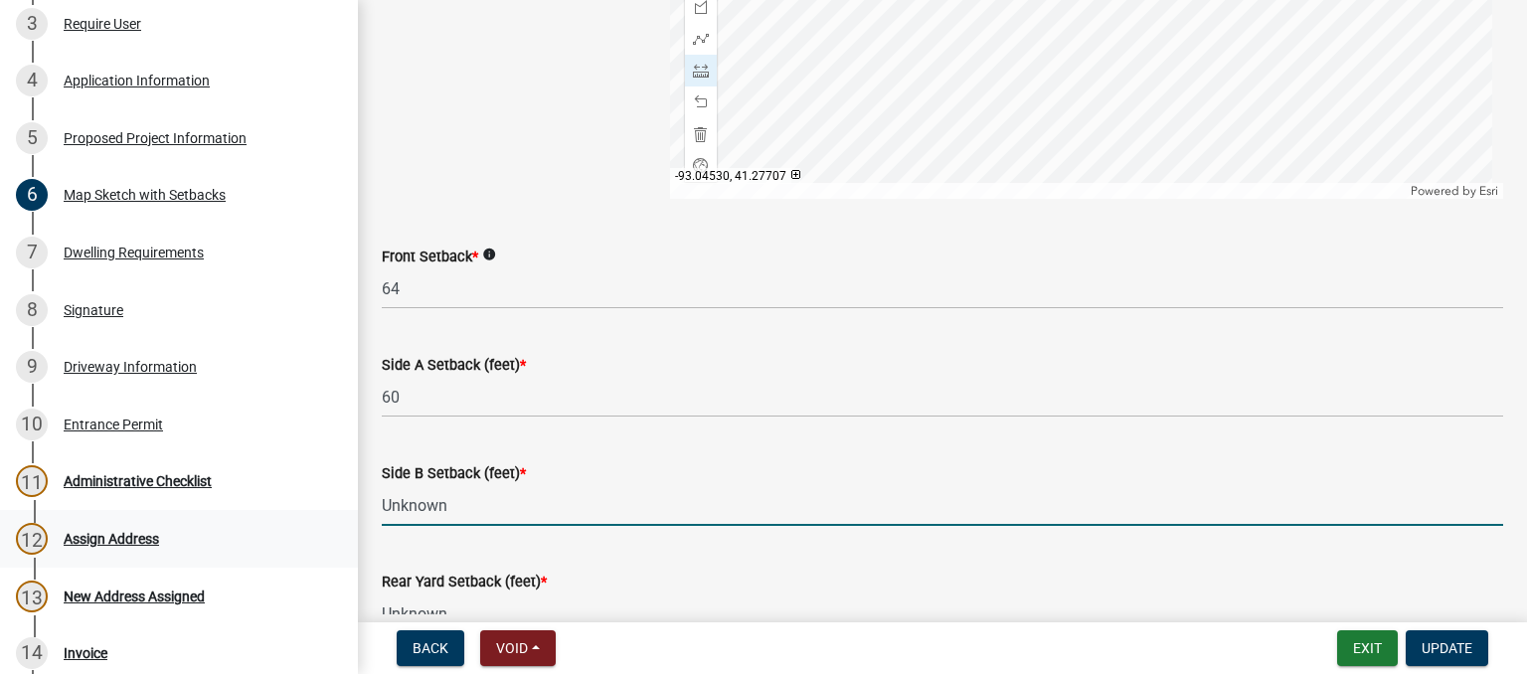
drag, startPoint x: 480, startPoint y: 510, endPoint x: 320, endPoint y: 515, distance: 160.1
click at [320, 515] on div "[GEOGRAPHIC_DATA] Permit BP-2025-0166 Edit View Summary Notes Show emails 1 Wel…" at bounding box center [763, 337] width 1527 height 674
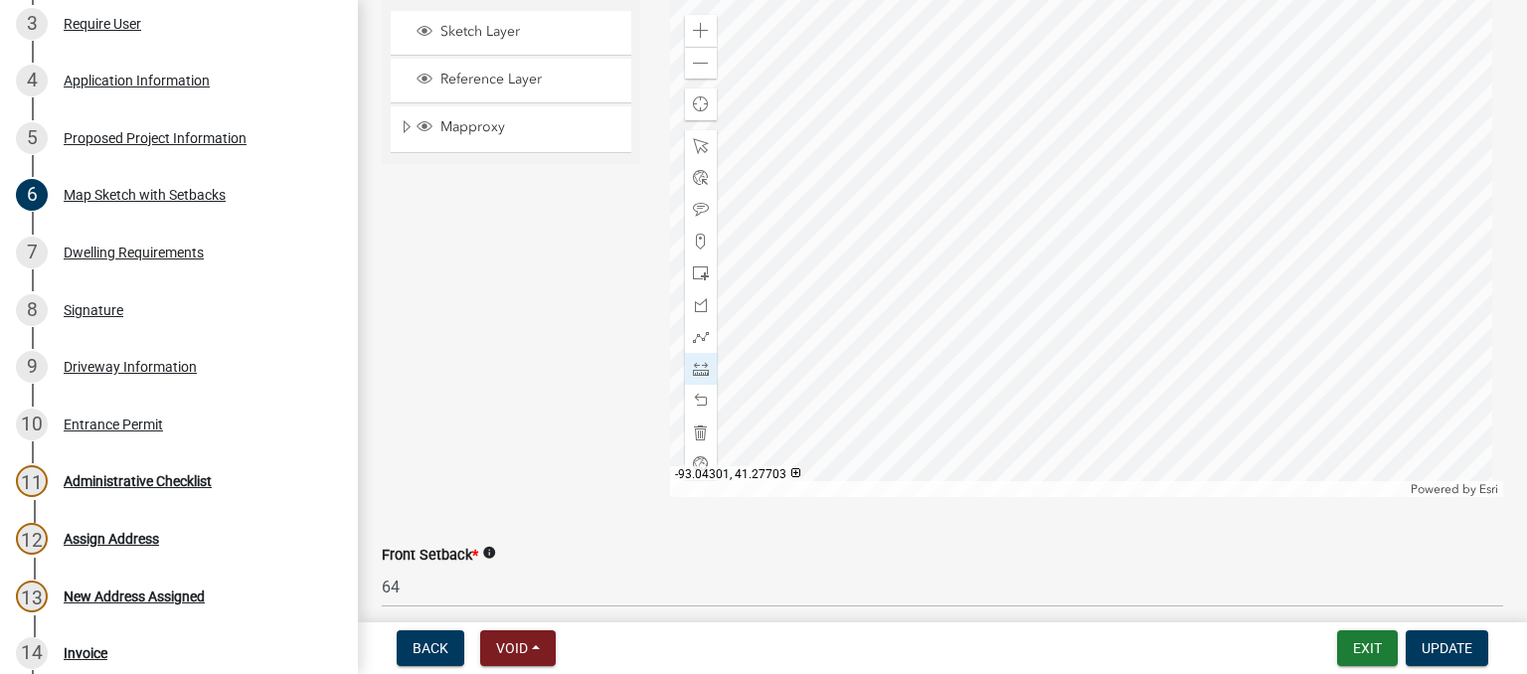
scroll to position [368, 0]
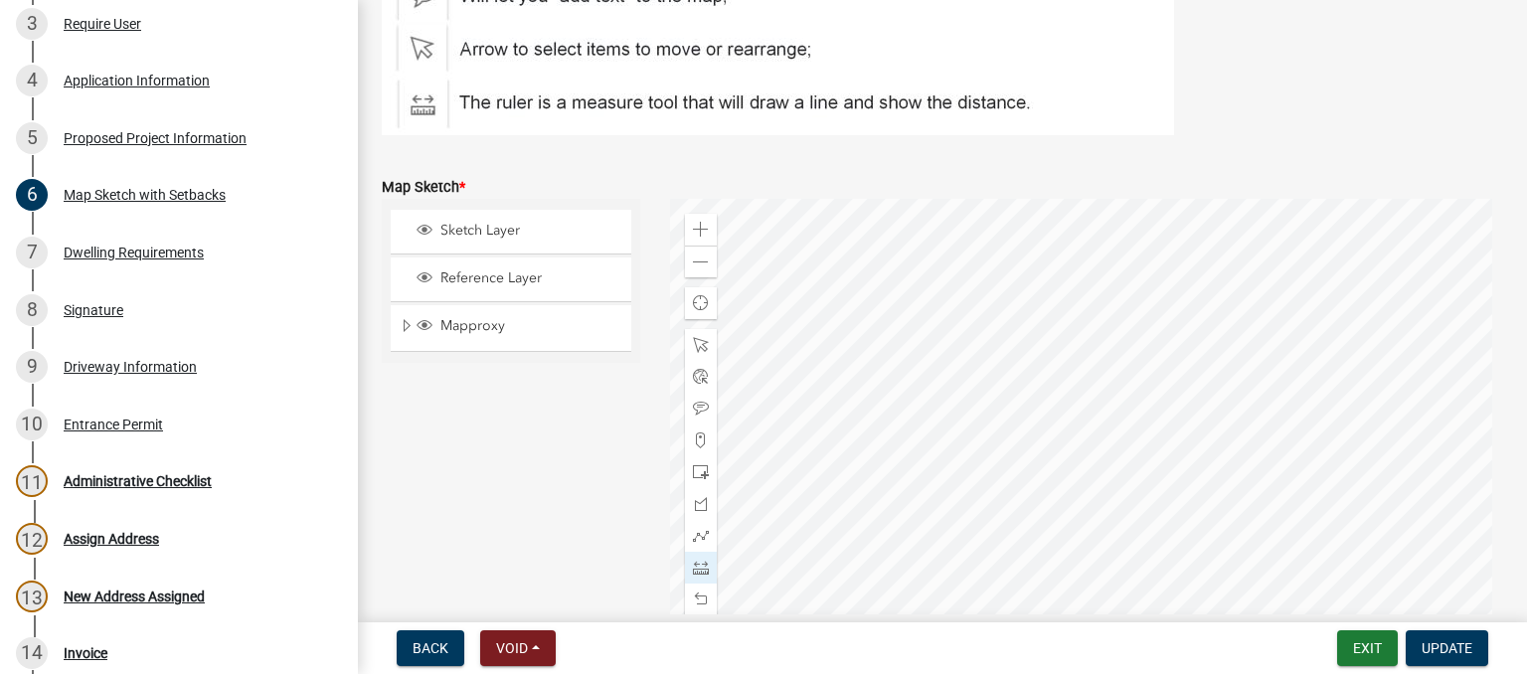
type input "99"
click at [1011, 359] on div at bounding box center [1087, 447] width 834 height 497
click at [947, 258] on div at bounding box center [1087, 447] width 834 height 497
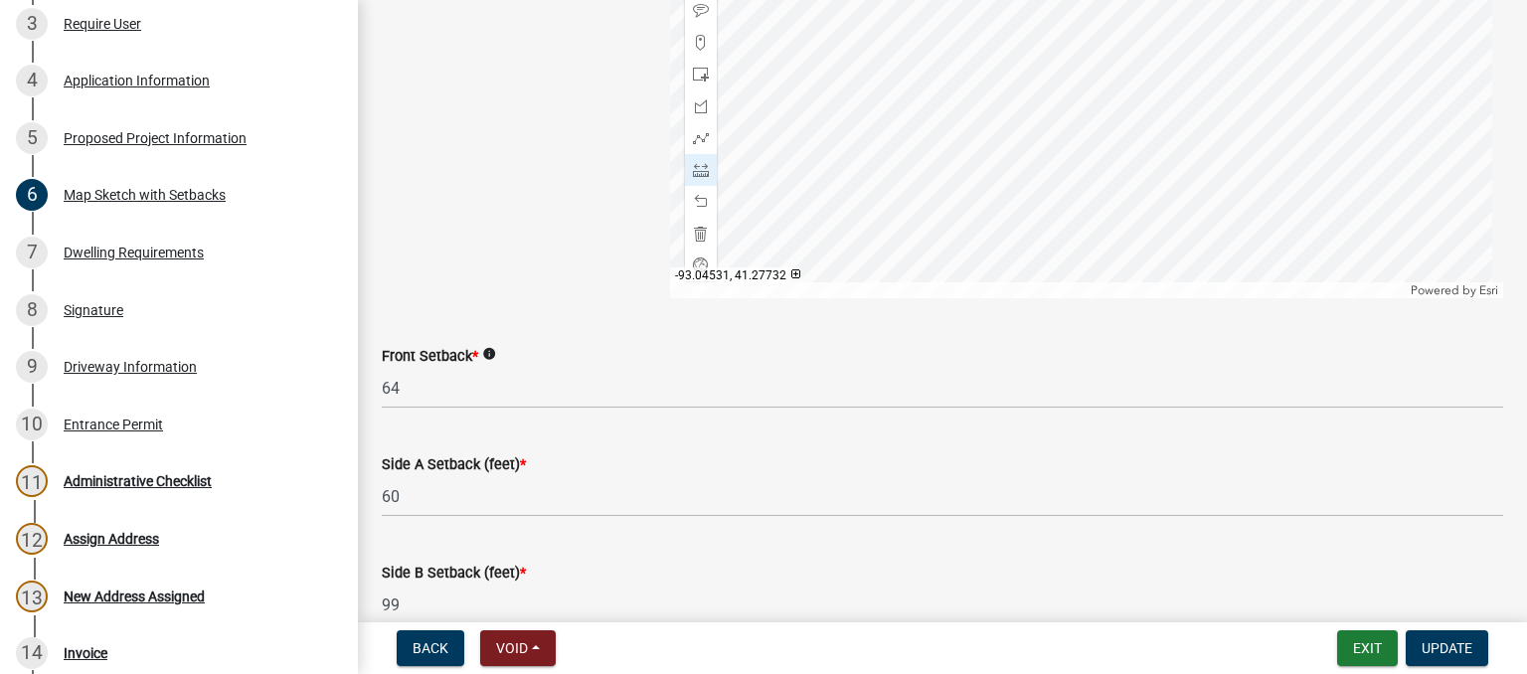
scroll to position [1064, 0]
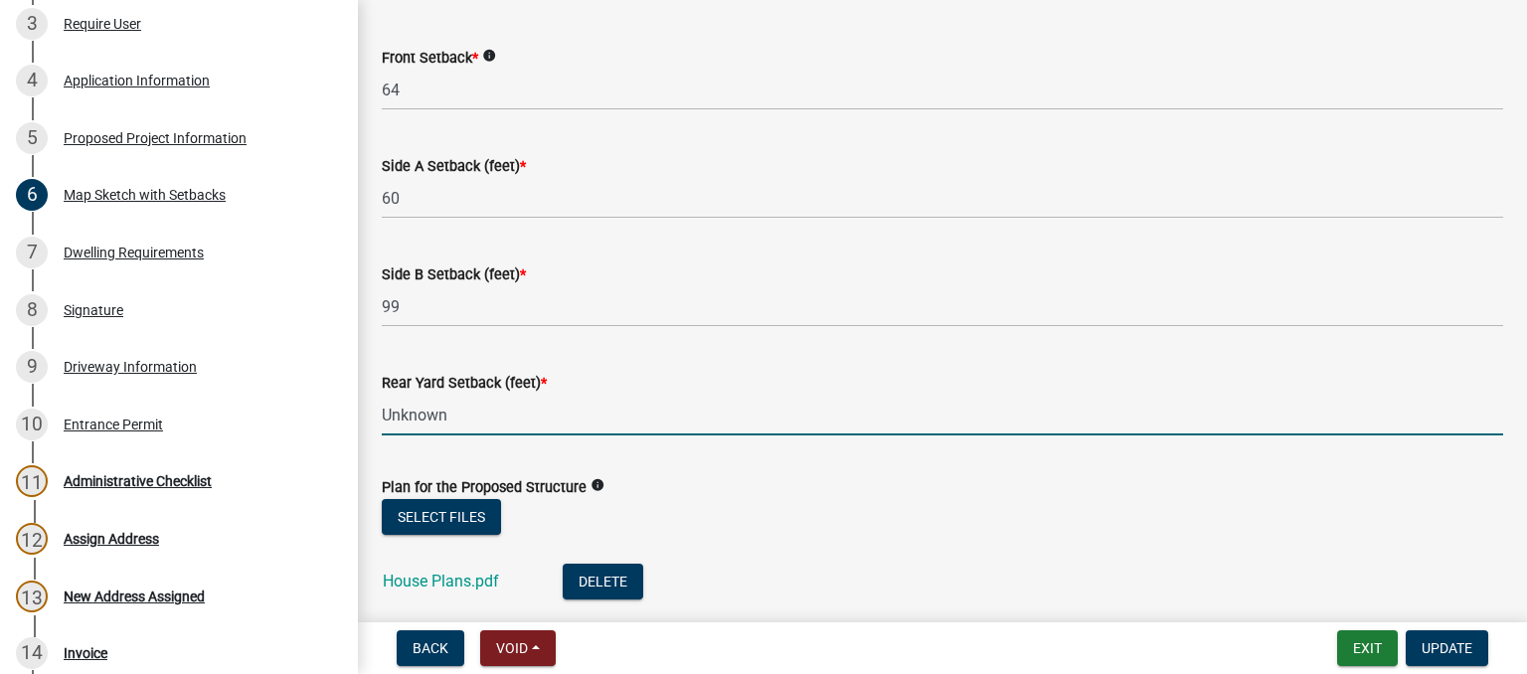
click at [413, 415] on input "Unknown" at bounding box center [942, 415] width 1121 height 41
drag, startPoint x: 479, startPoint y: 408, endPoint x: 303, endPoint y: 396, distance: 176.4
click at [314, 402] on div "[GEOGRAPHIC_DATA] Permit BP-2025-0166 Edit View Summary Notes Show emails 1 Wel…" at bounding box center [763, 337] width 1527 height 674
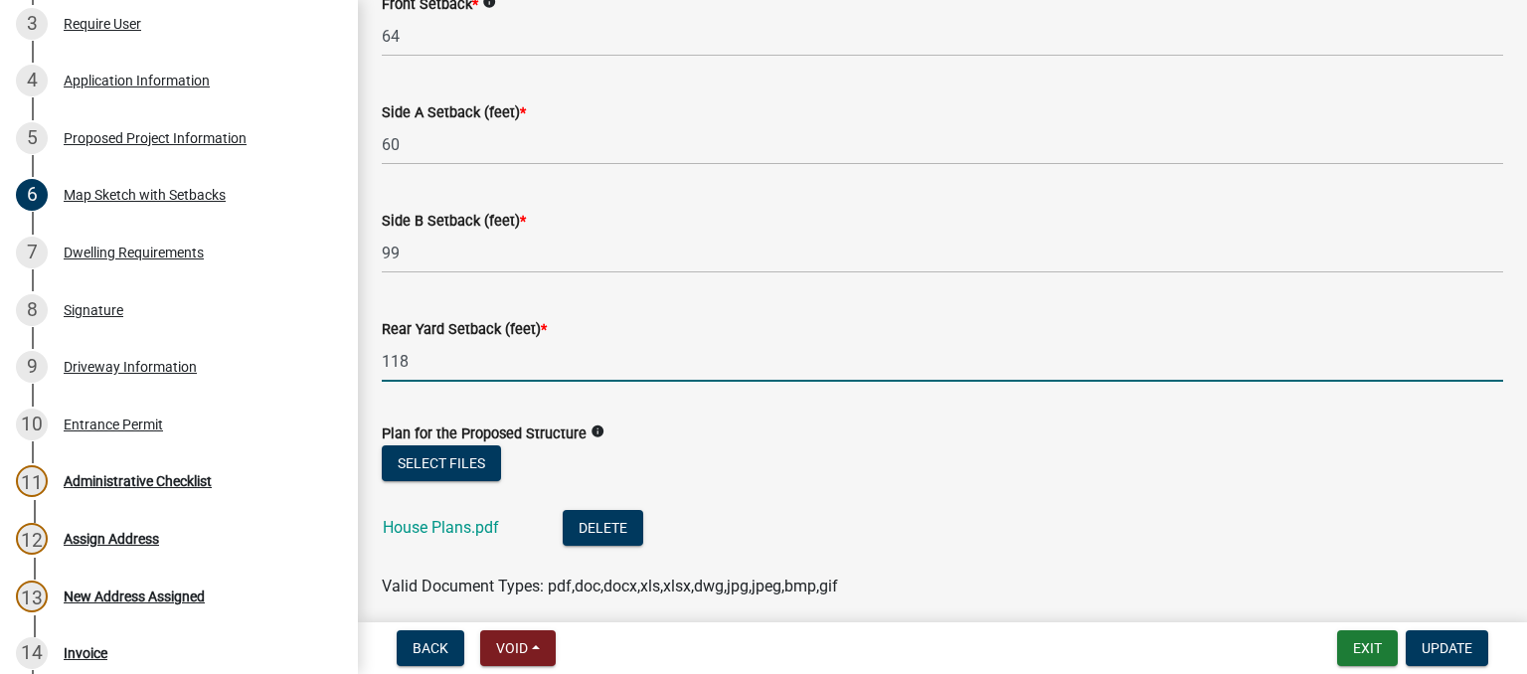
scroll to position [1197, 0]
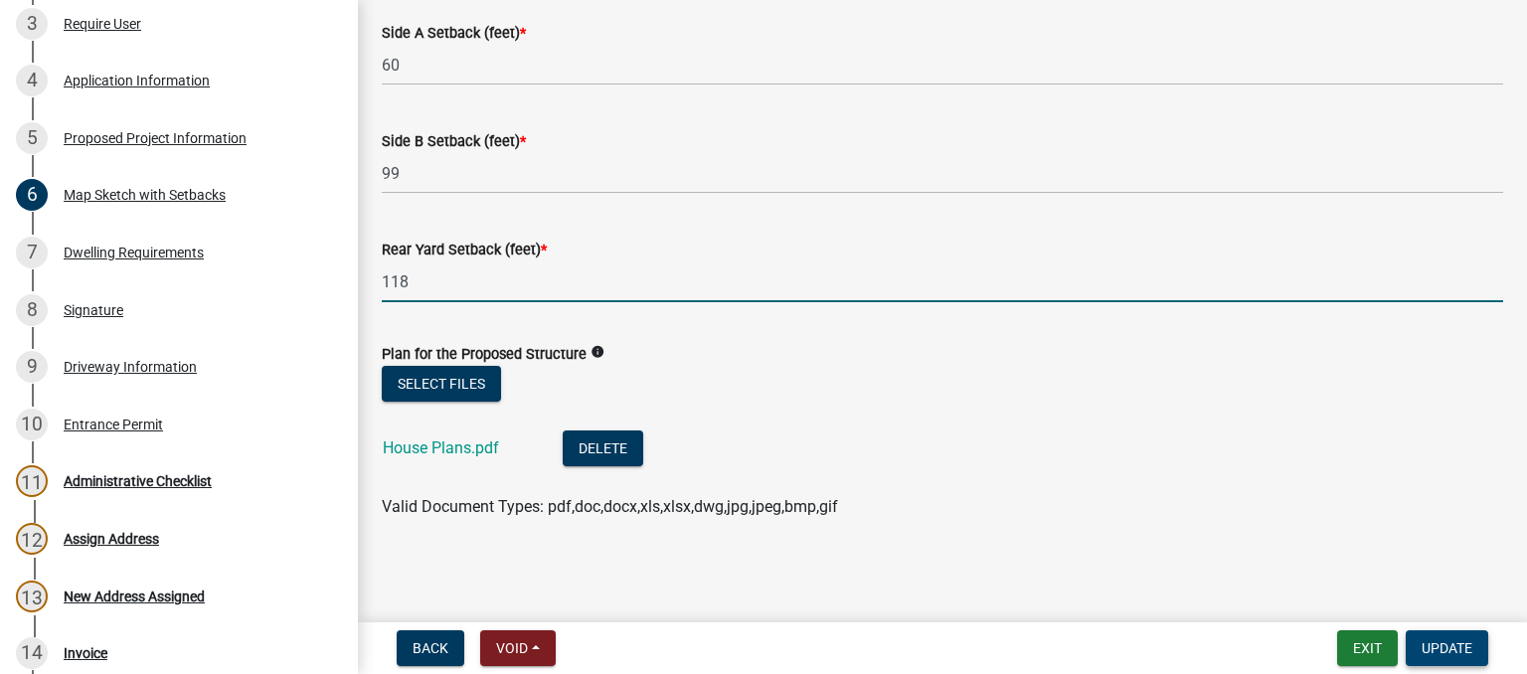
type input "118"
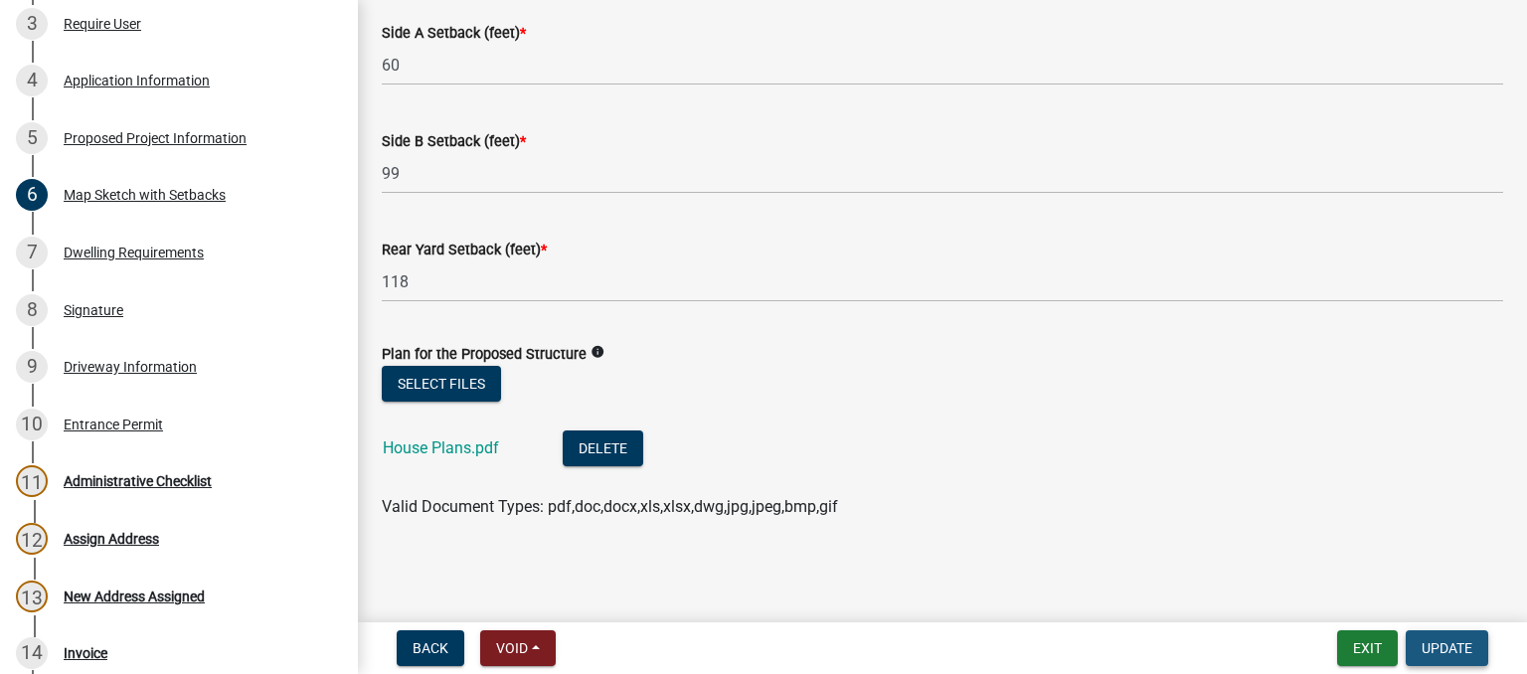
click at [1439, 641] on span "Update" at bounding box center [1447, 648] width 51 height 16
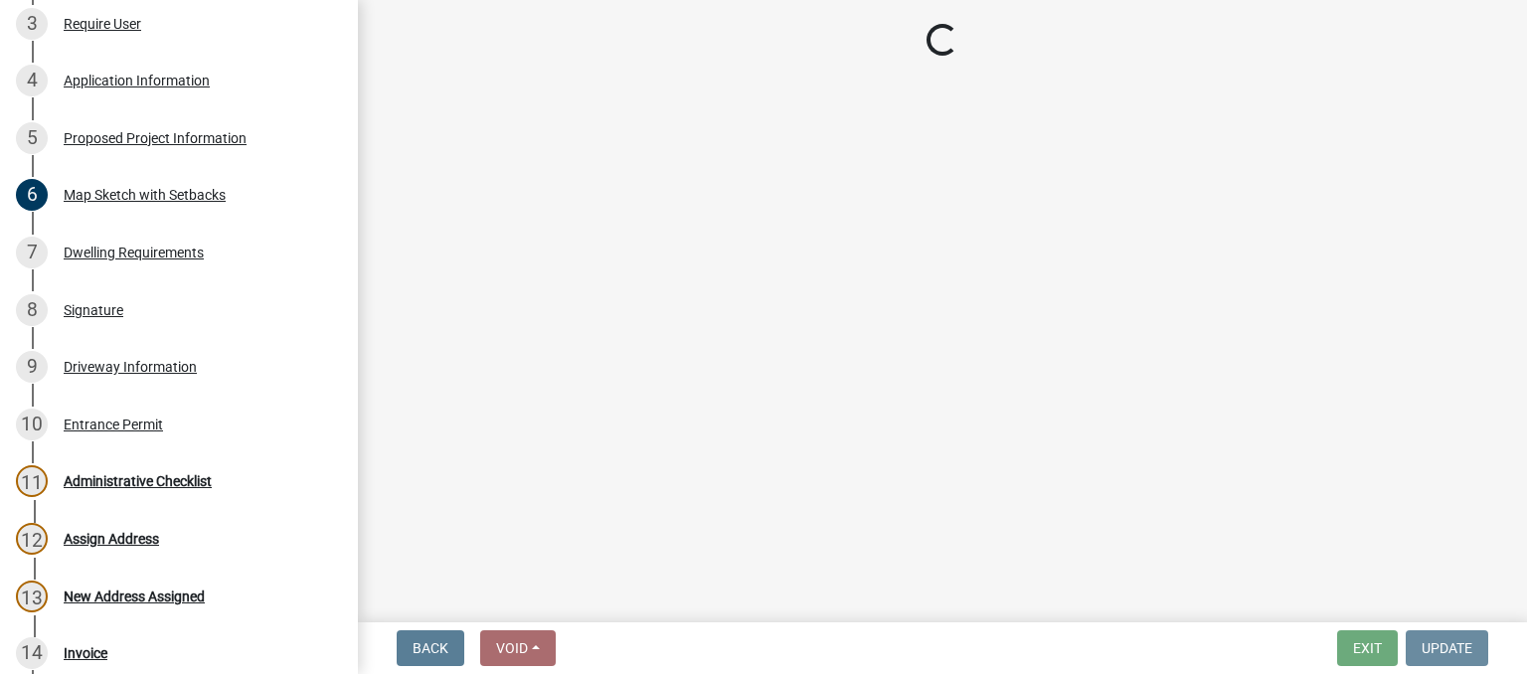
scroll to position [0, 0]
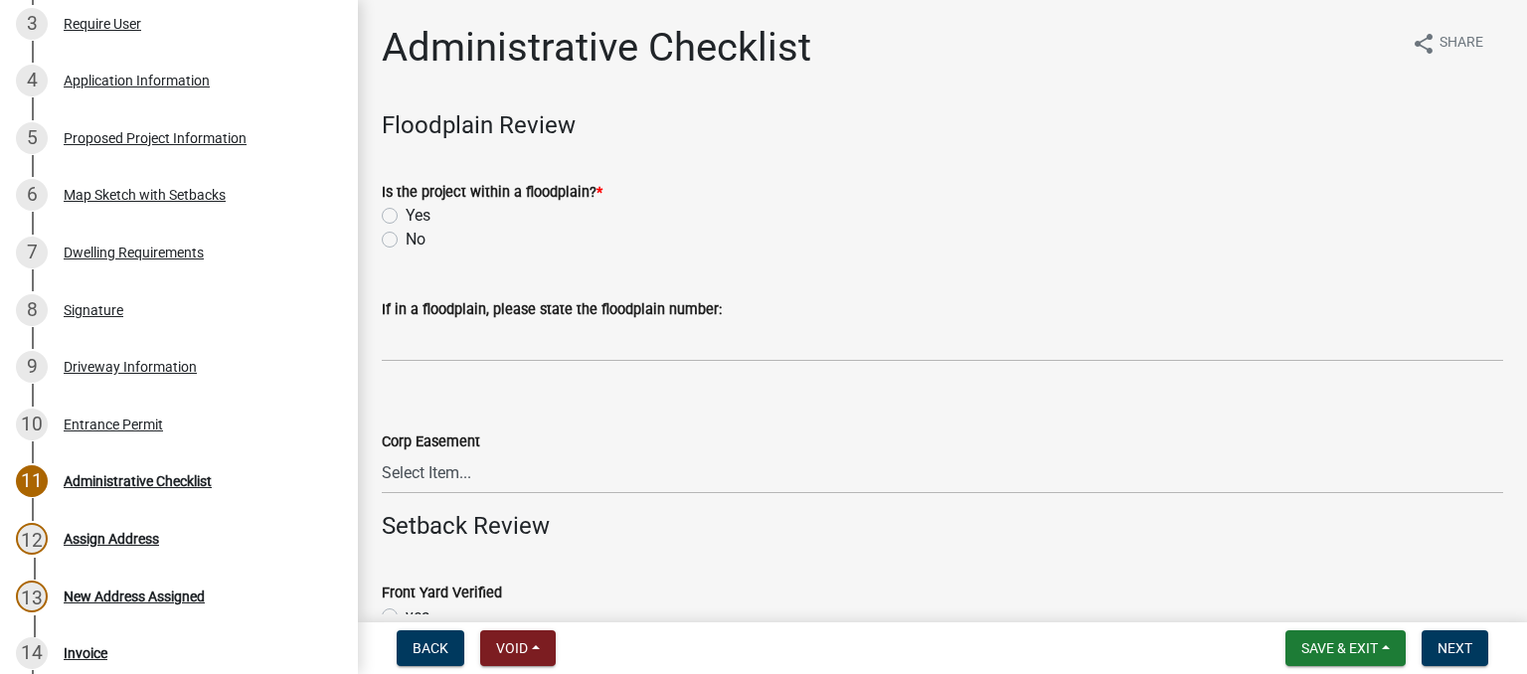
click at [406, 243] on label "No" at bounding box center [416, 240] width 20 height 24
click at [406, 241] on input "No" at bounding box center [412, 234] width 13 height 13
radio input "true"
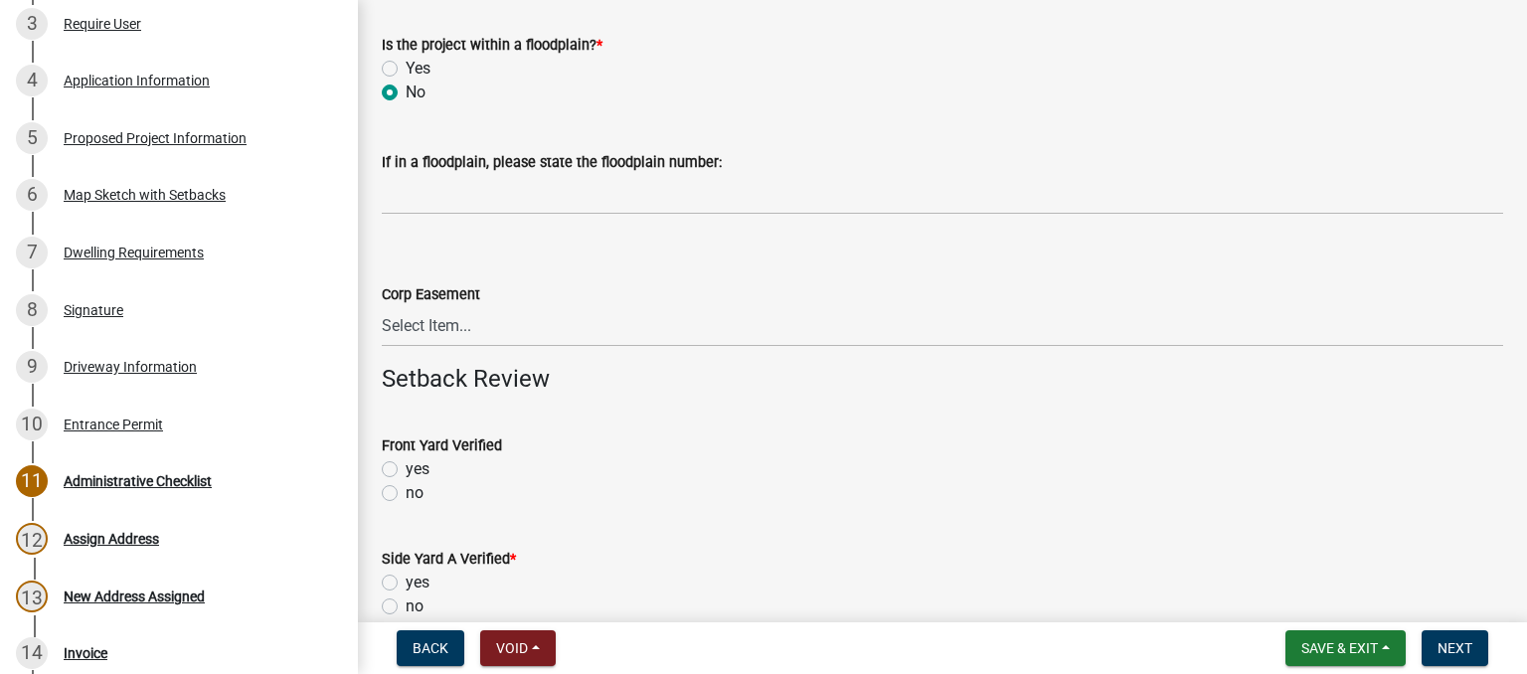
scroll to position [199, 0]
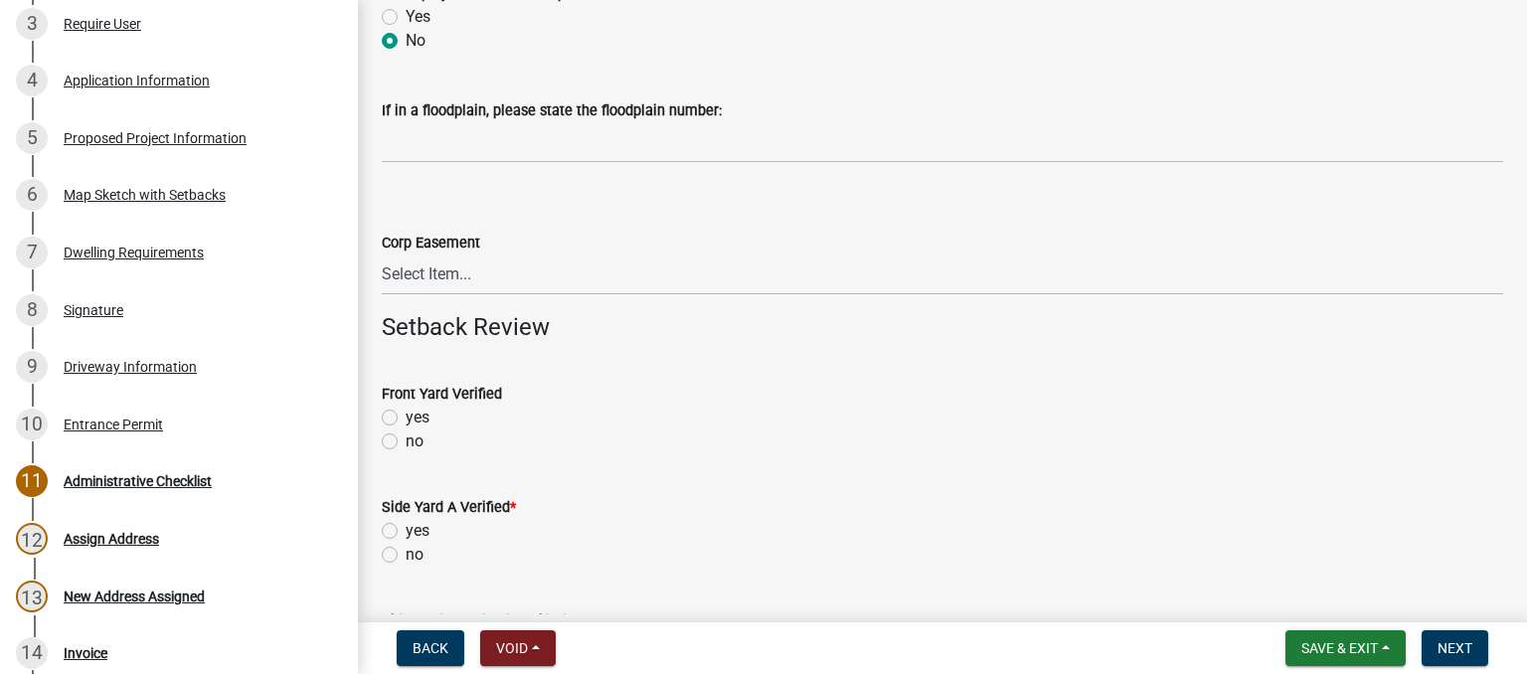
click at [406, 438] on label "no" at bounding box center [415, 441] width 18 height 24
click at [406, 438] on input "no" at bounding box center [412, 435] width 13 height 13
radio input "true"
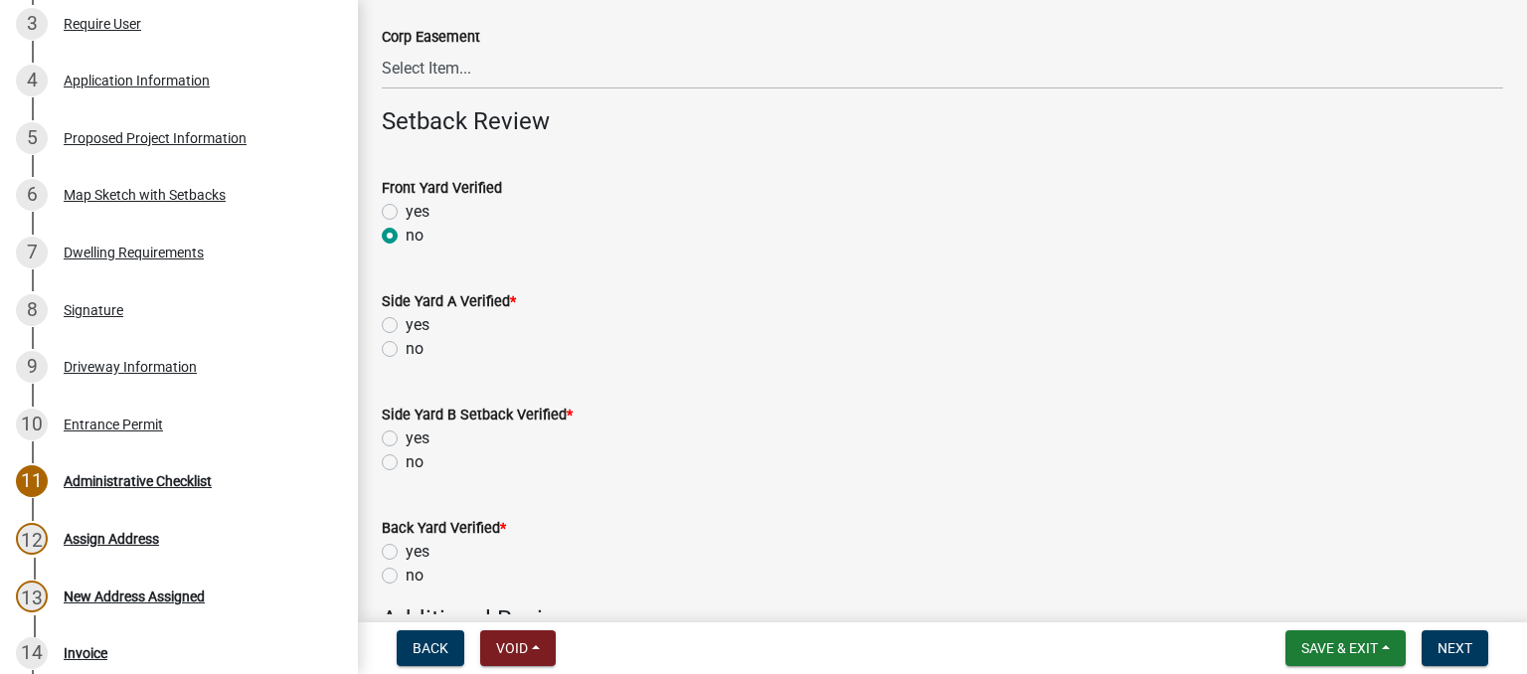
scroll to position [497, 0]
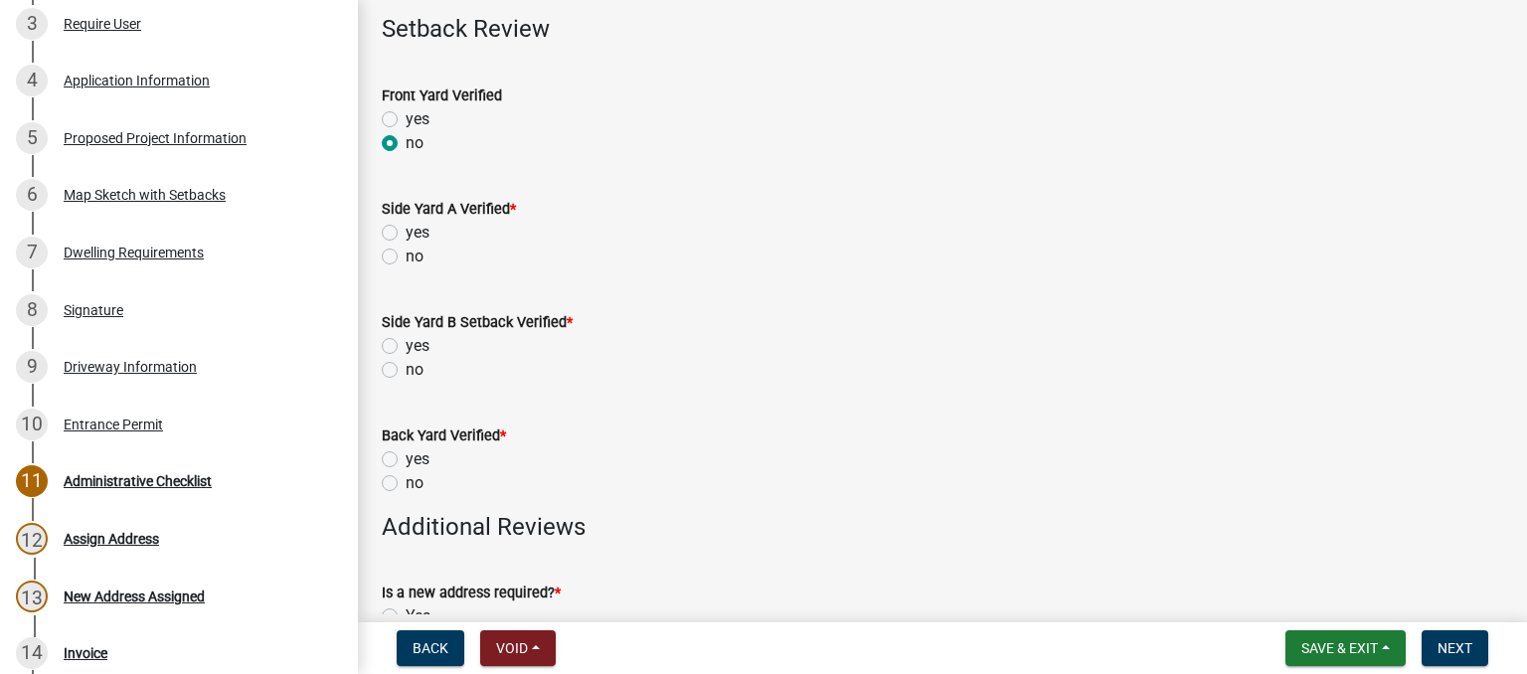
click at [406, 258] on label "no" at bounding box center [415, 257] width 18 height 24
click at [406, 257] on input "no" at bounding box center [412, 251] width 13 height 13
radio input "true"
click at [406, 373] on label "no" at bounding box center [415, 370] width 18 height 24
click at [406, 371] on input "no" at bounding box center [412, 364] width 13 height 13
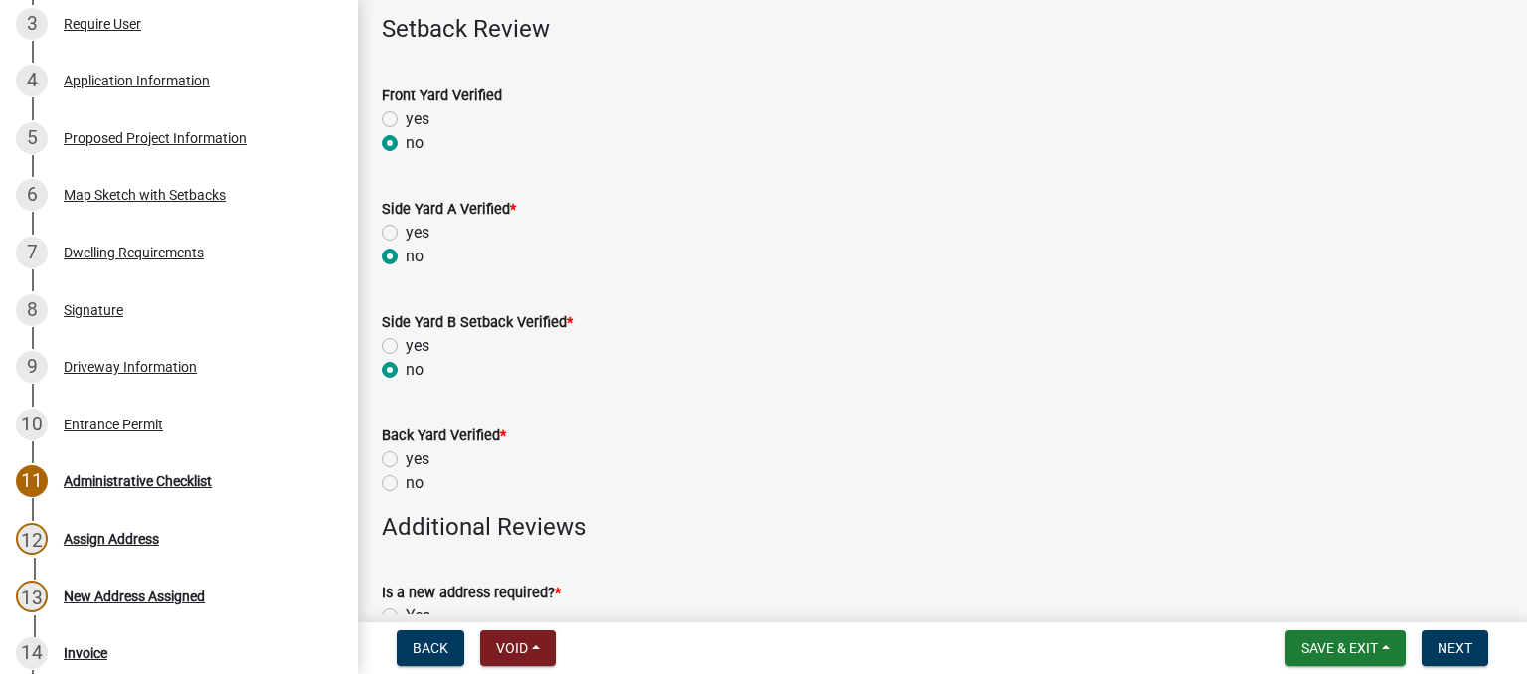
radio input "true"
click at [406, 490] on label "no" at bounding box center [415, 483] width 18 height 24
click at [406, 484] on input "no" at bounding box center [412, 477] width 13 height 13
radio input "true"
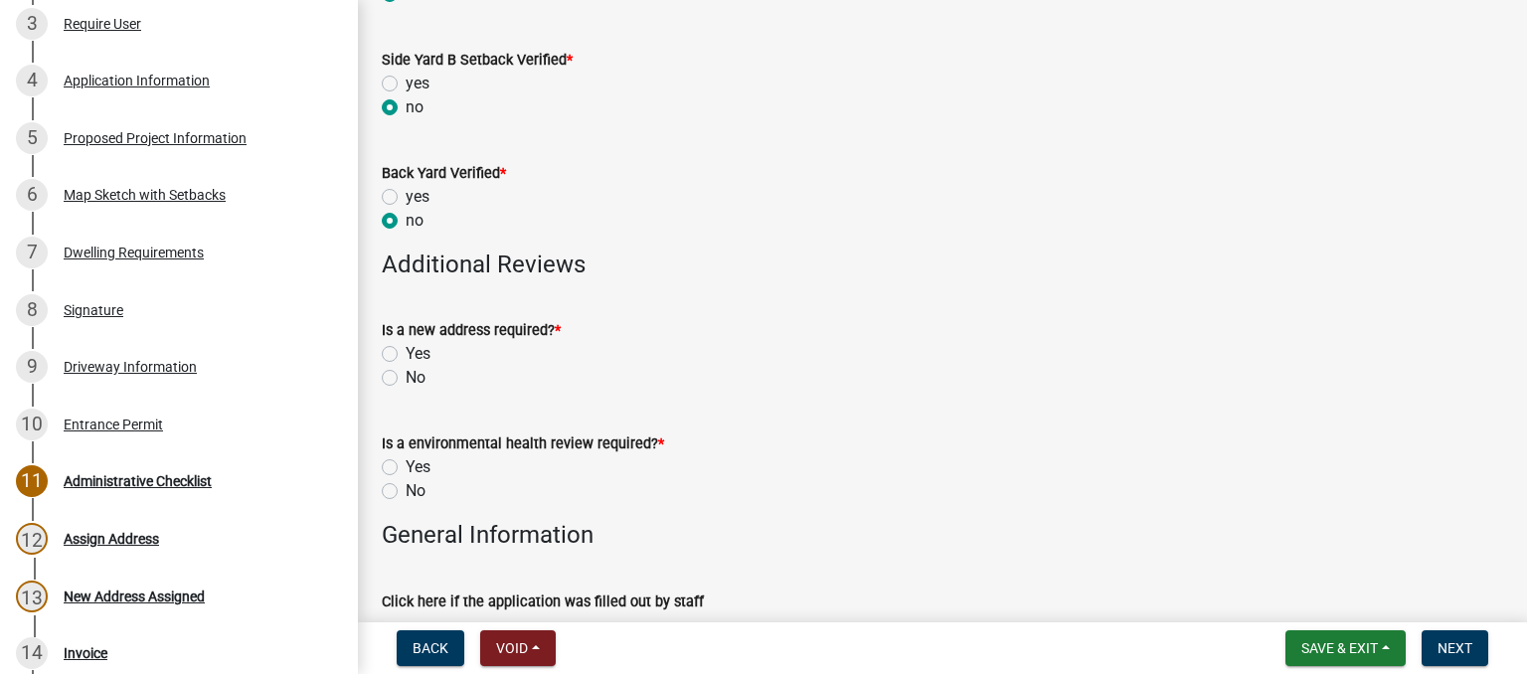
scroll to position [795, 0]
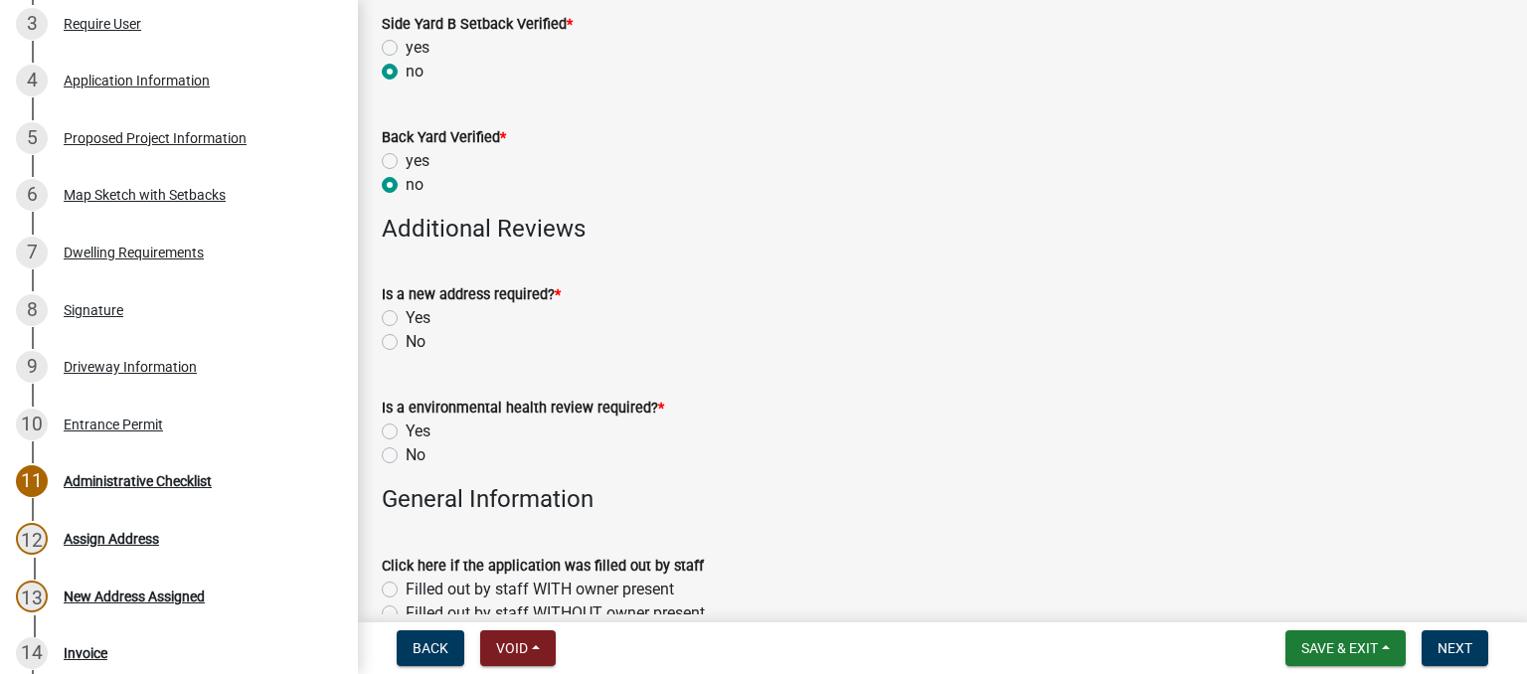
click at [406, 316] on label "Yes" at bounding box center [418, 318] width 25 height 24
click at [406, 316] on input "Yes" at bounding box center [412, 312] width 13 height 13
radio input "true"
click at [406, 433] on label "Yes" at bounding box center [418, 432] width 25 height 24
click at [406, 432] on input "Yes" at bounding box center [412, 426] width 13 height 13
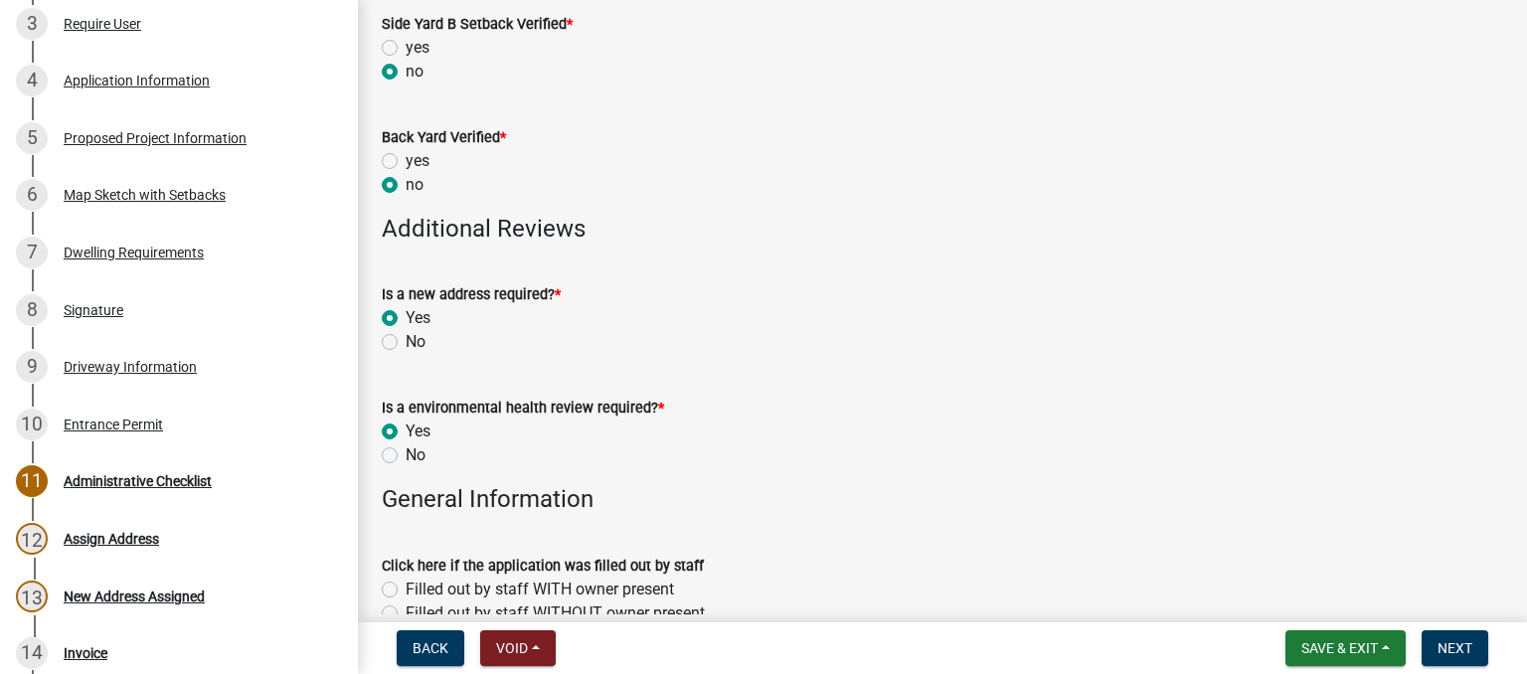
radio input "true"
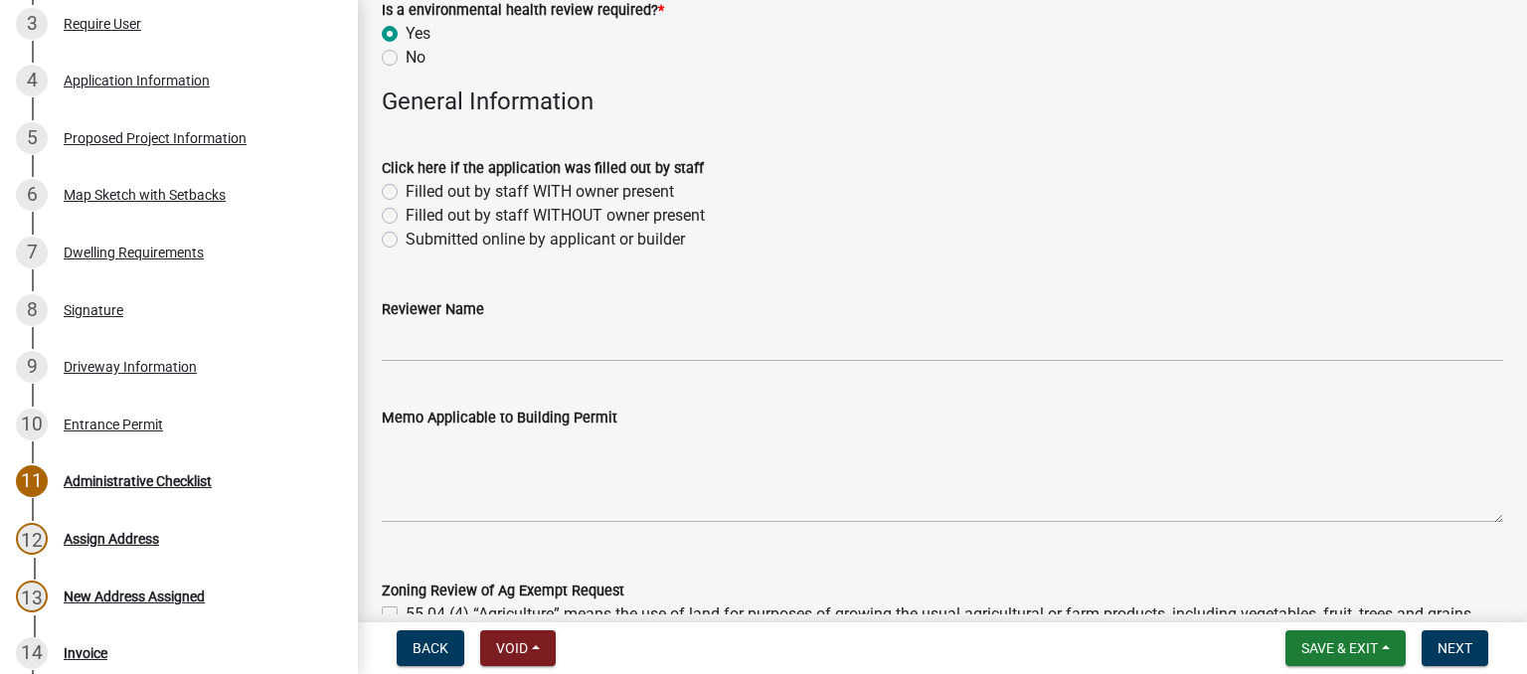
click at [406, 239] on label "Submitted online by applicant or builder" at bounding box center [545, 240] width 279 height 24
click at [406, 239] on input "Submitted online by applicant or builder" at bounding box center [412, 234] width 13 height 13
radio input "true"
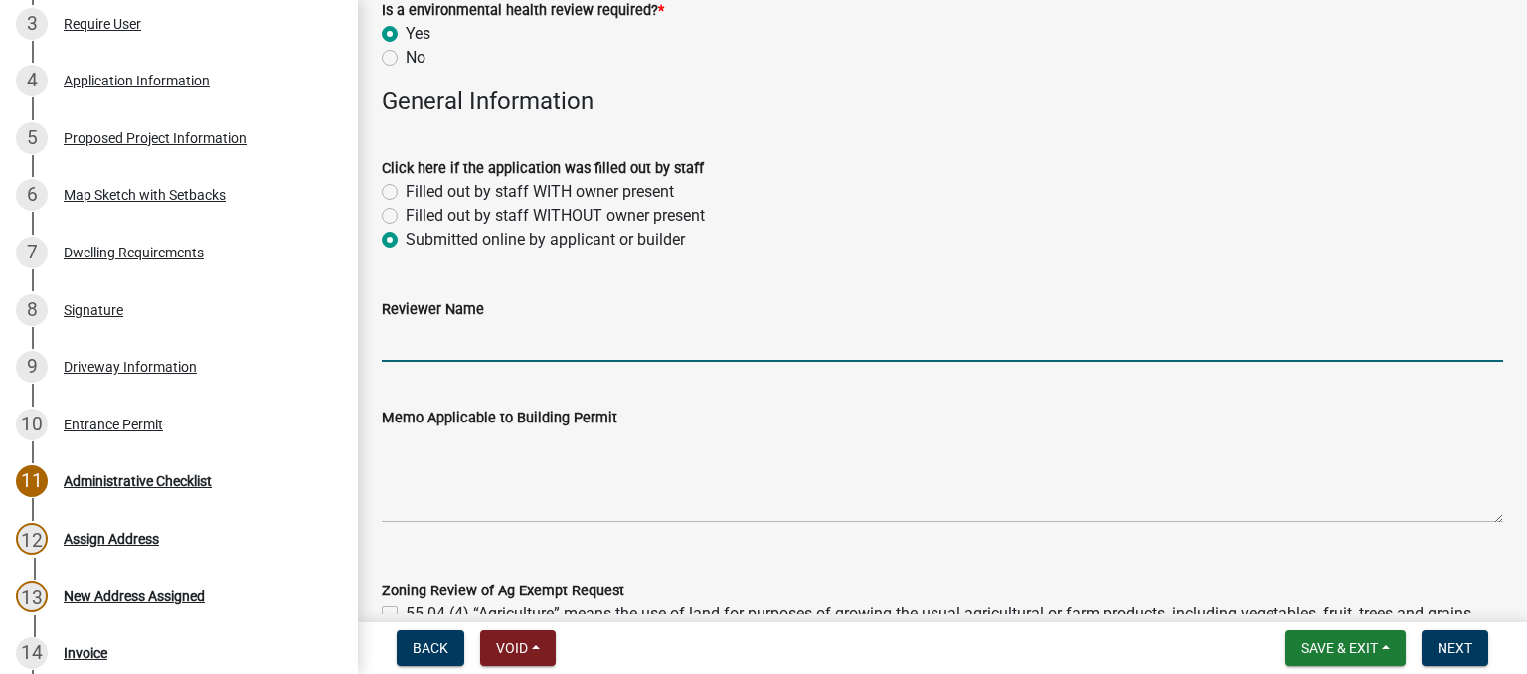
click at [422, 345] on input "Reviewer Name" at bounding box center [942, 341] width 1121 height 41
type input "MPoffenbarger"
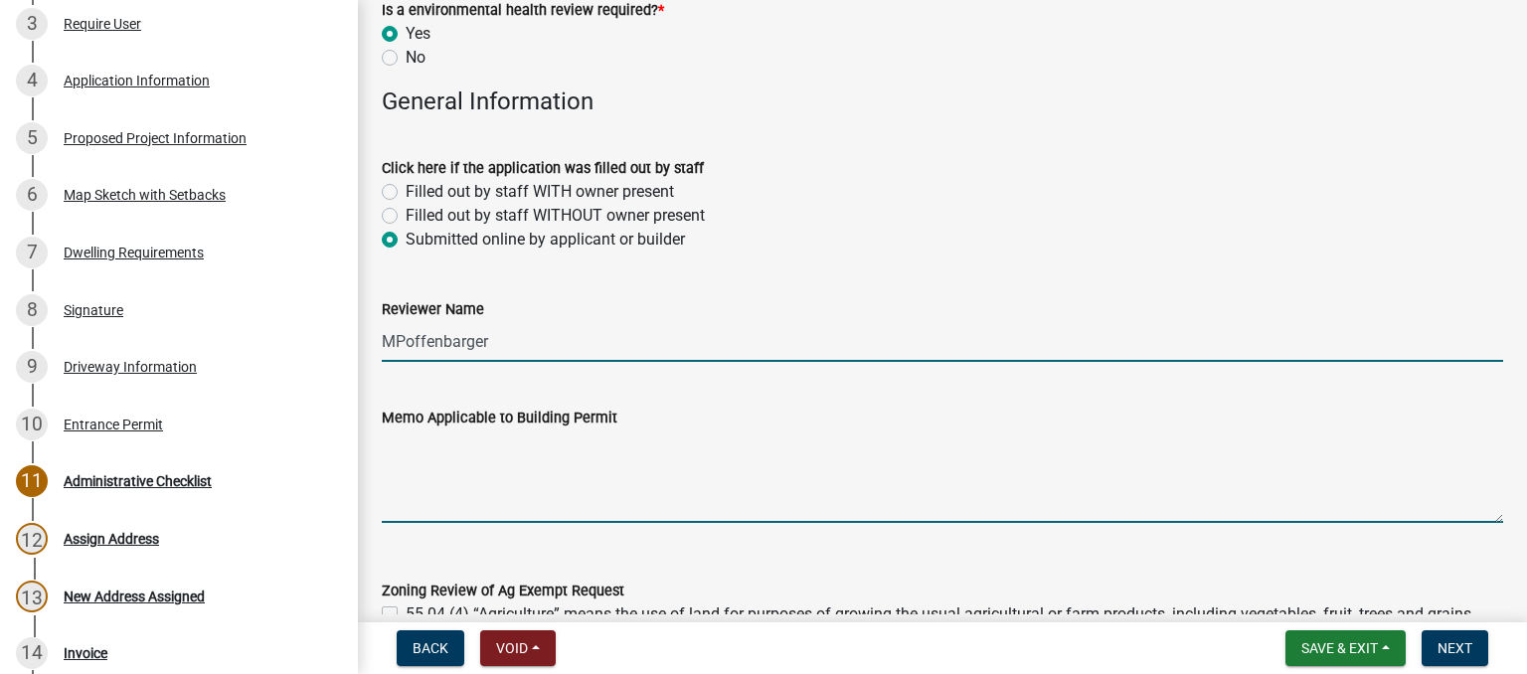
click at [428, 498] on textarea "Memo Applicable to Building Permit" at bounding box center [942, 475] width 1121 height 93
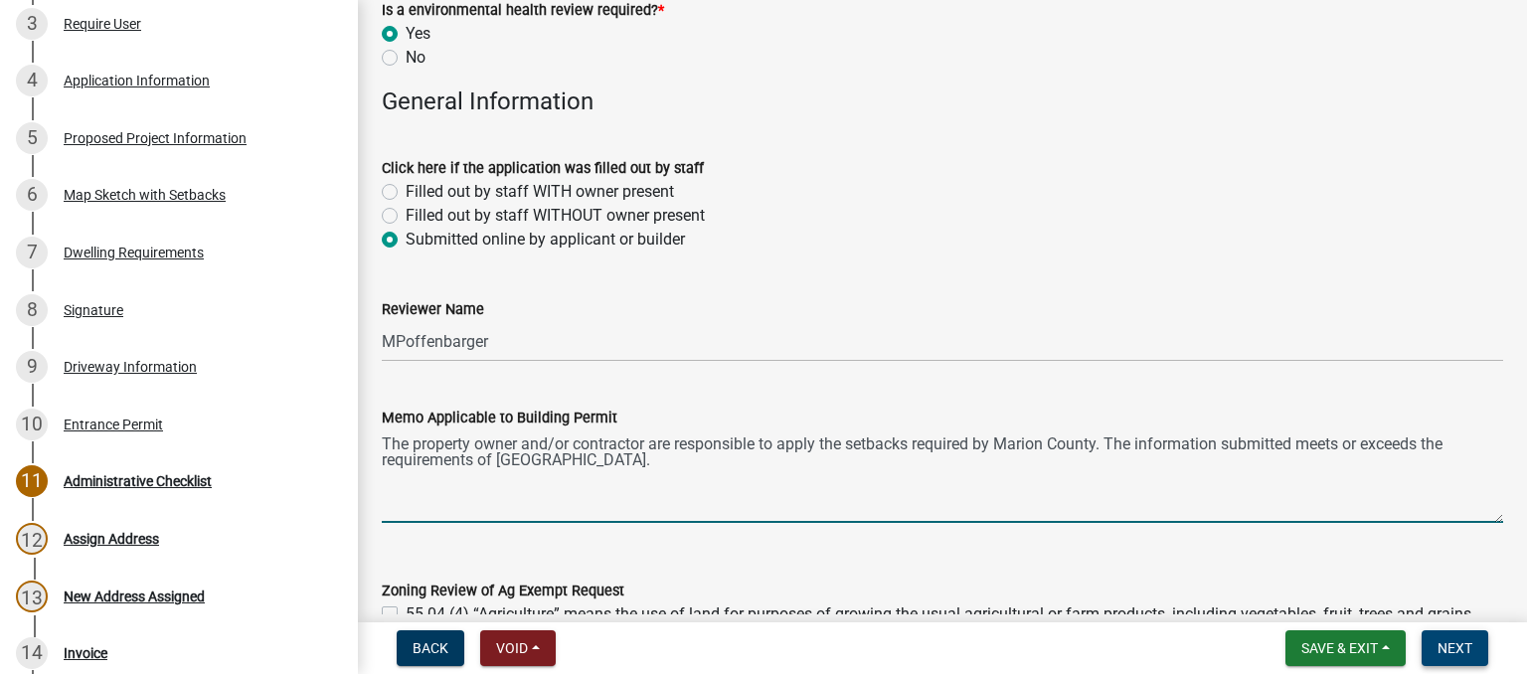
type textarea "The property owner and/or contractor are responsible to apply the setbacks requ…"
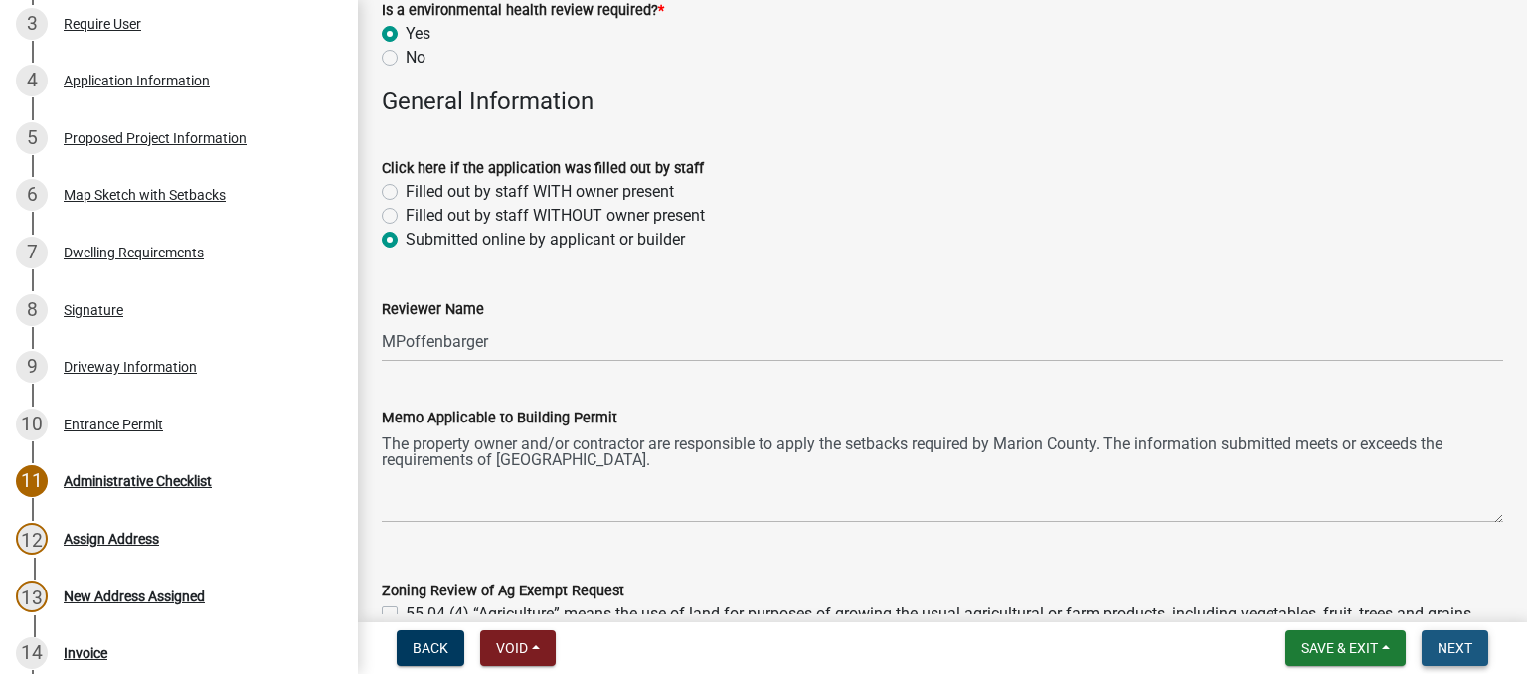
click at [1443, 644] on span "Next" at bounding box center [1454, 648] width 35 height 16
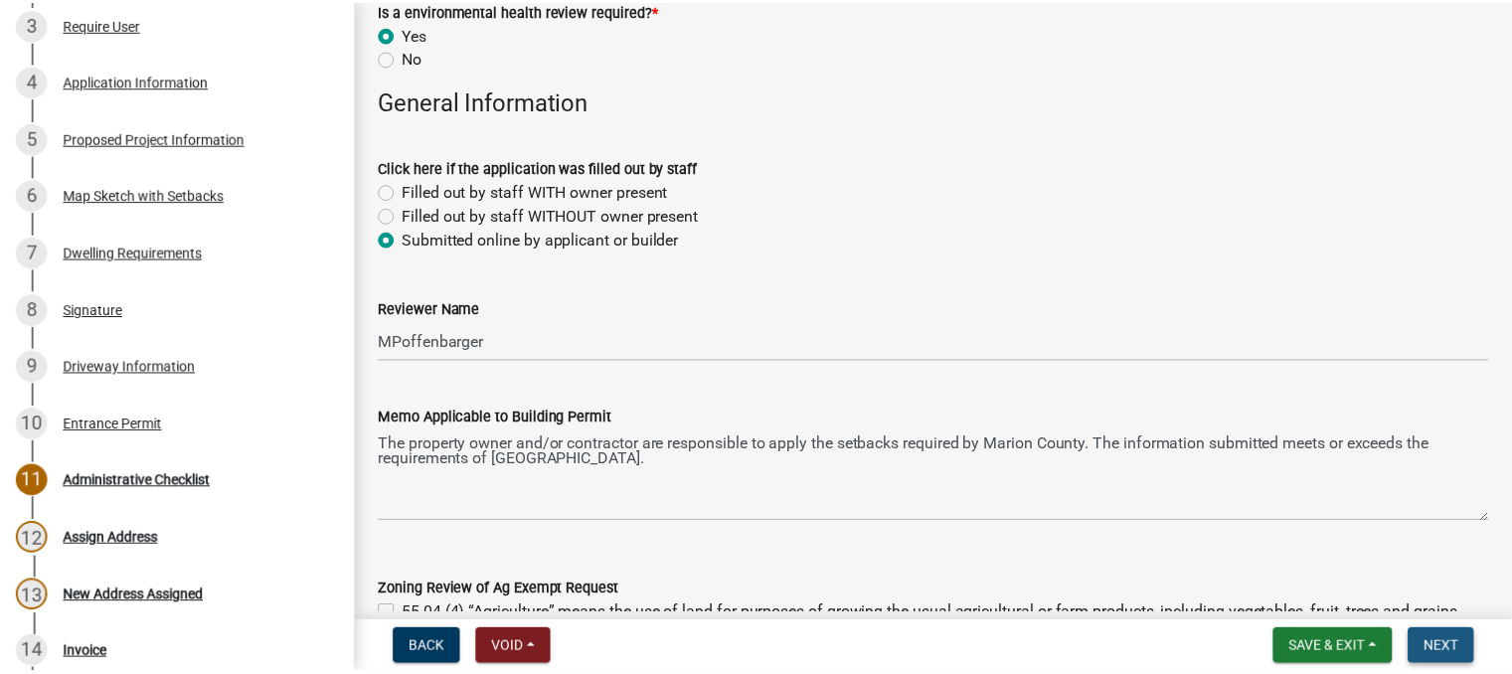
scroll to position [0, 0]
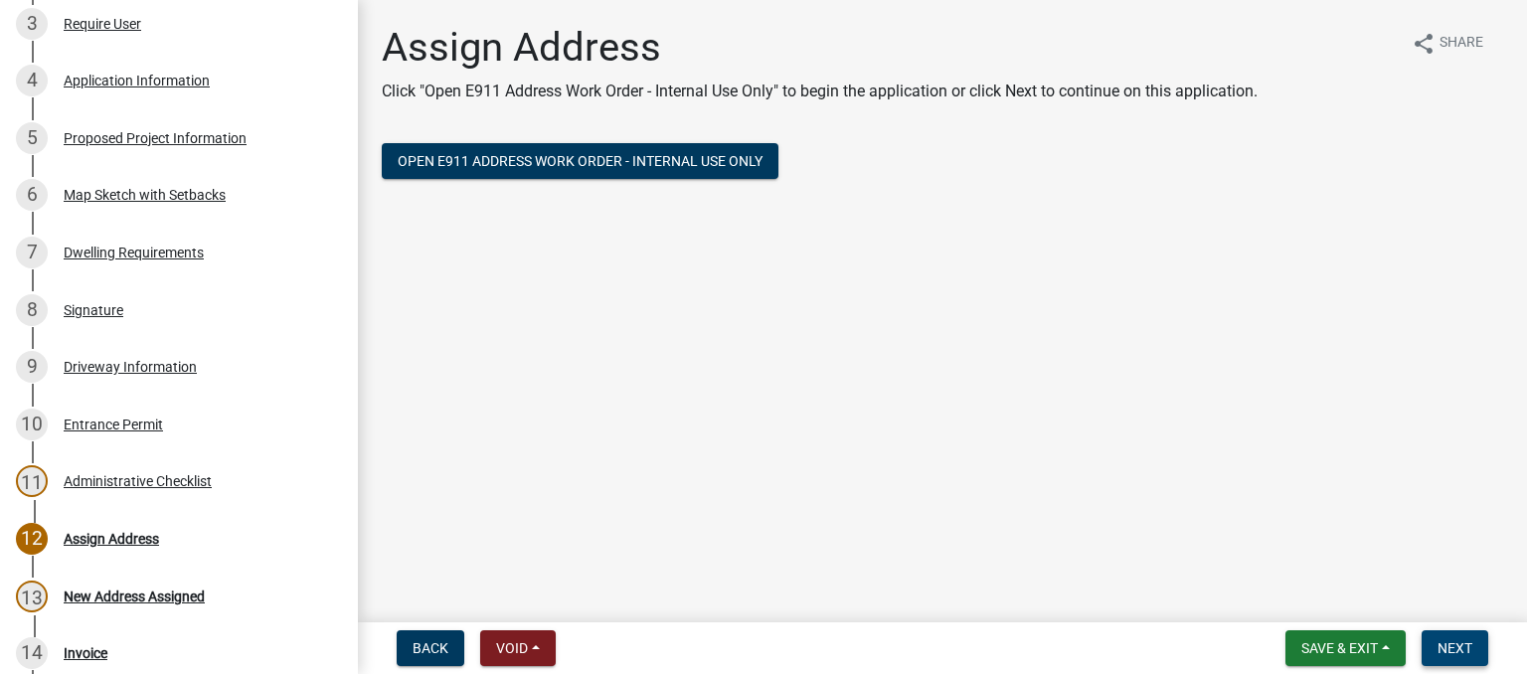
click at [1449, 645] on span "Next" at bounding box center [1454, 648] width 35 height 16
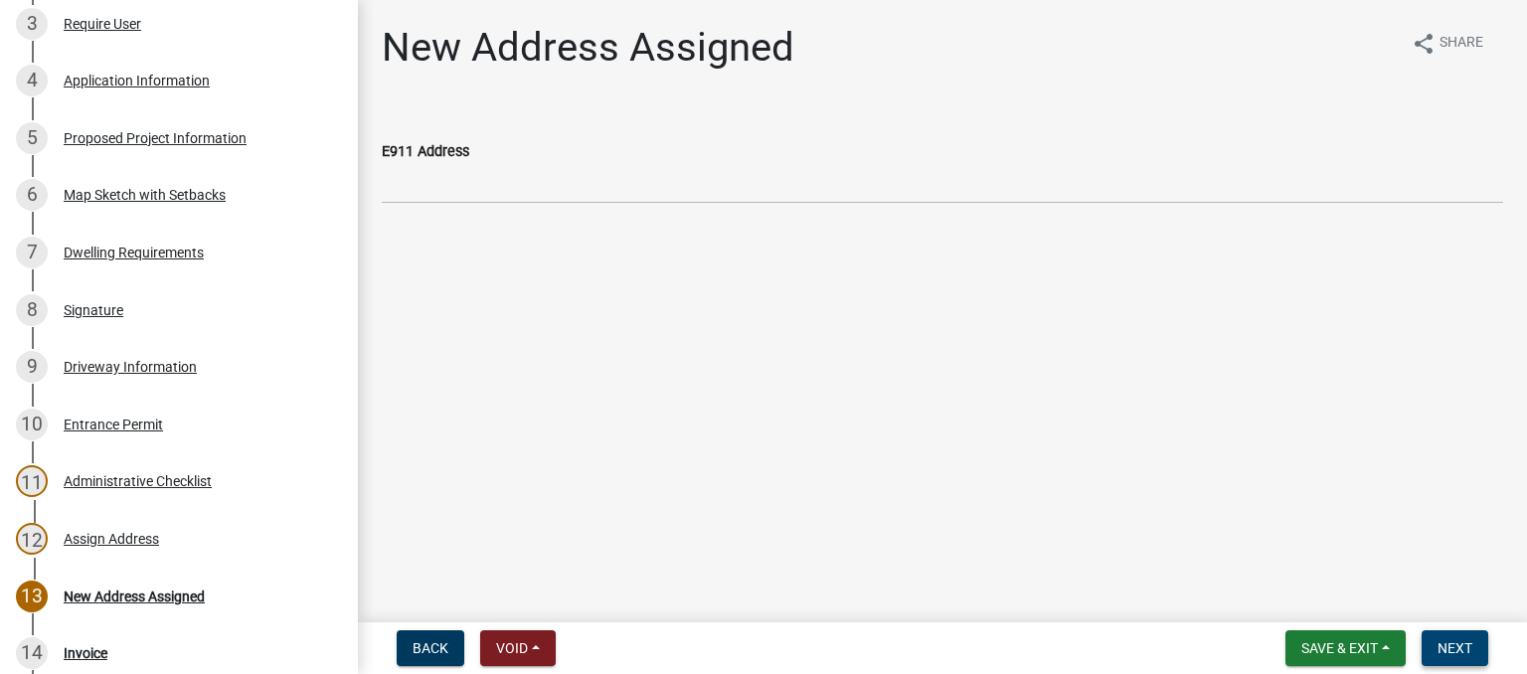
click at [1447, 635] on button "Next" at bounding box center [1455, 648] width 67 height 36
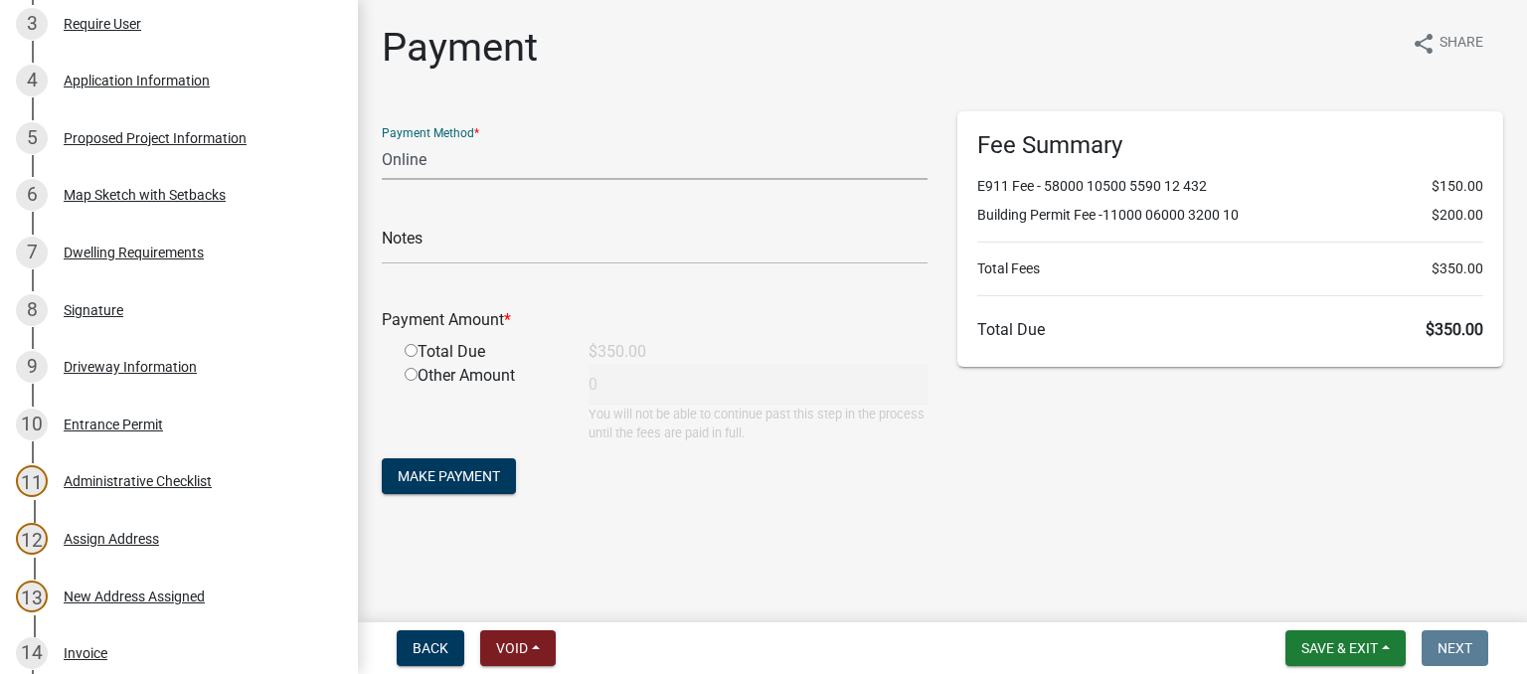
click at [437, 167] on select "Credit Card POS Check Cash Online" at bounding box center [655, 159] width 546 height 41
select select "1: 0"
click at [382, 139] on select "Credit Card POS Check Cash Online" at bounding box center [655, 159] width 546 height 41
click at [414, 348] on input "radio" at bounding box center [411, 350] width 13 height 13
radio input "true"
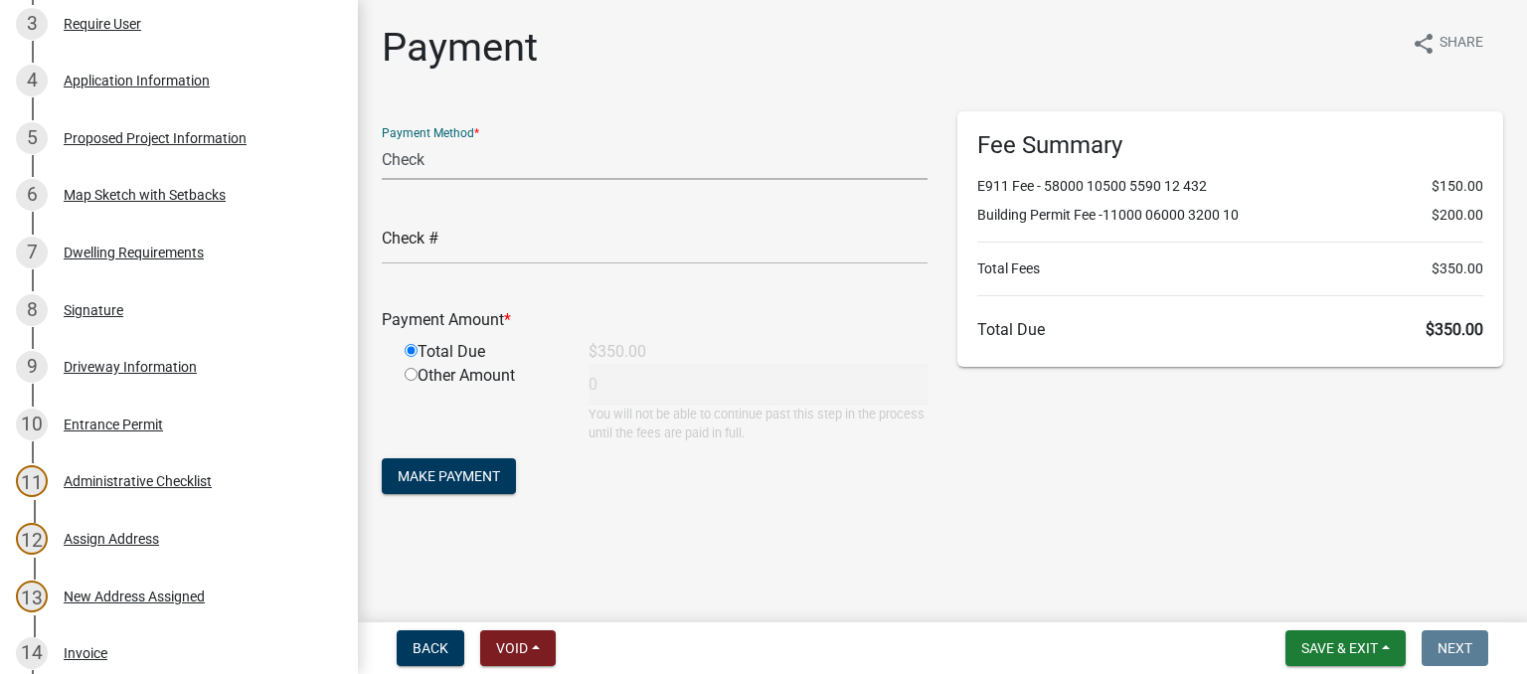
type input "350"
click at [425, 484] on span "Make Payment" at bounding box center [449, 476] width 102 height 16
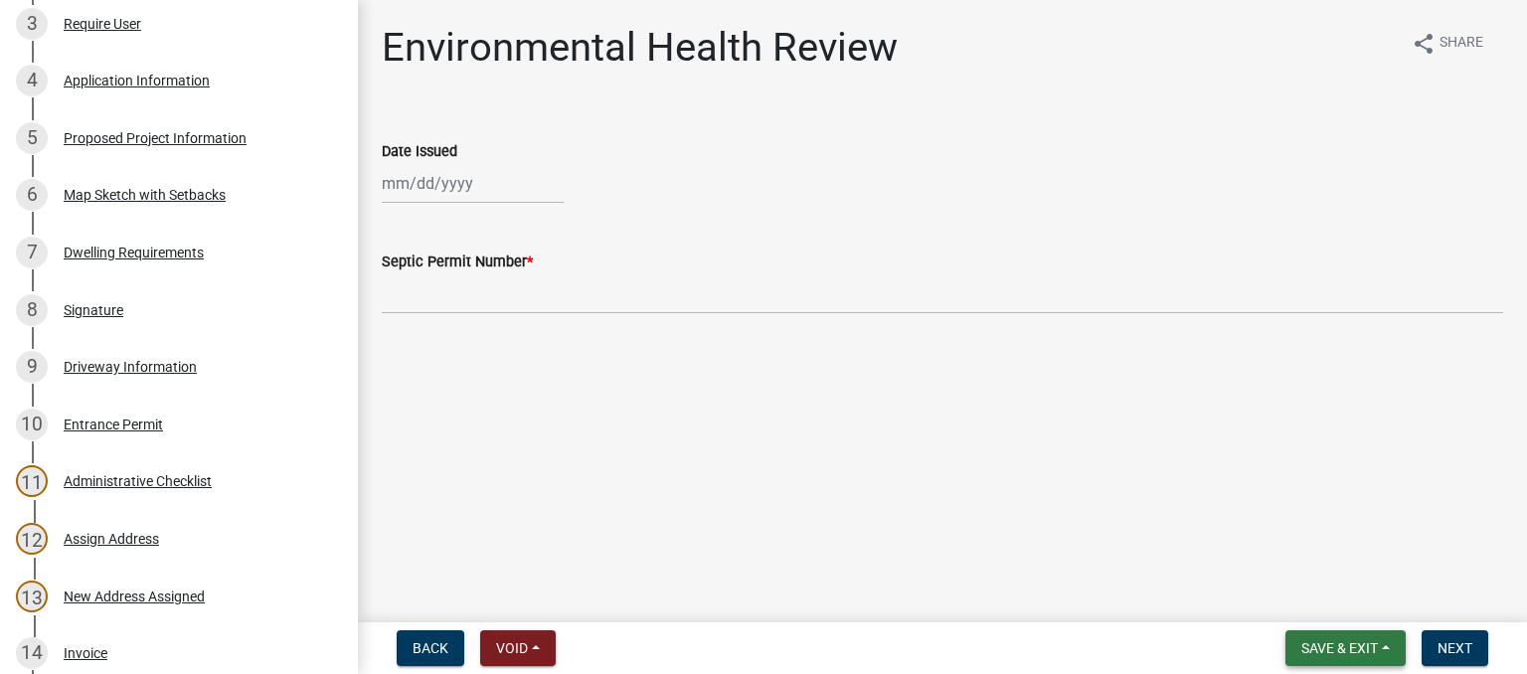
click at [1381, 644] on button "Save & Exit" at bounding box center [1345, 648] width 120 height 36
click at [1297, 595] on button "Save & Exit" at bounding box center [1326, 597] width 159 height 48
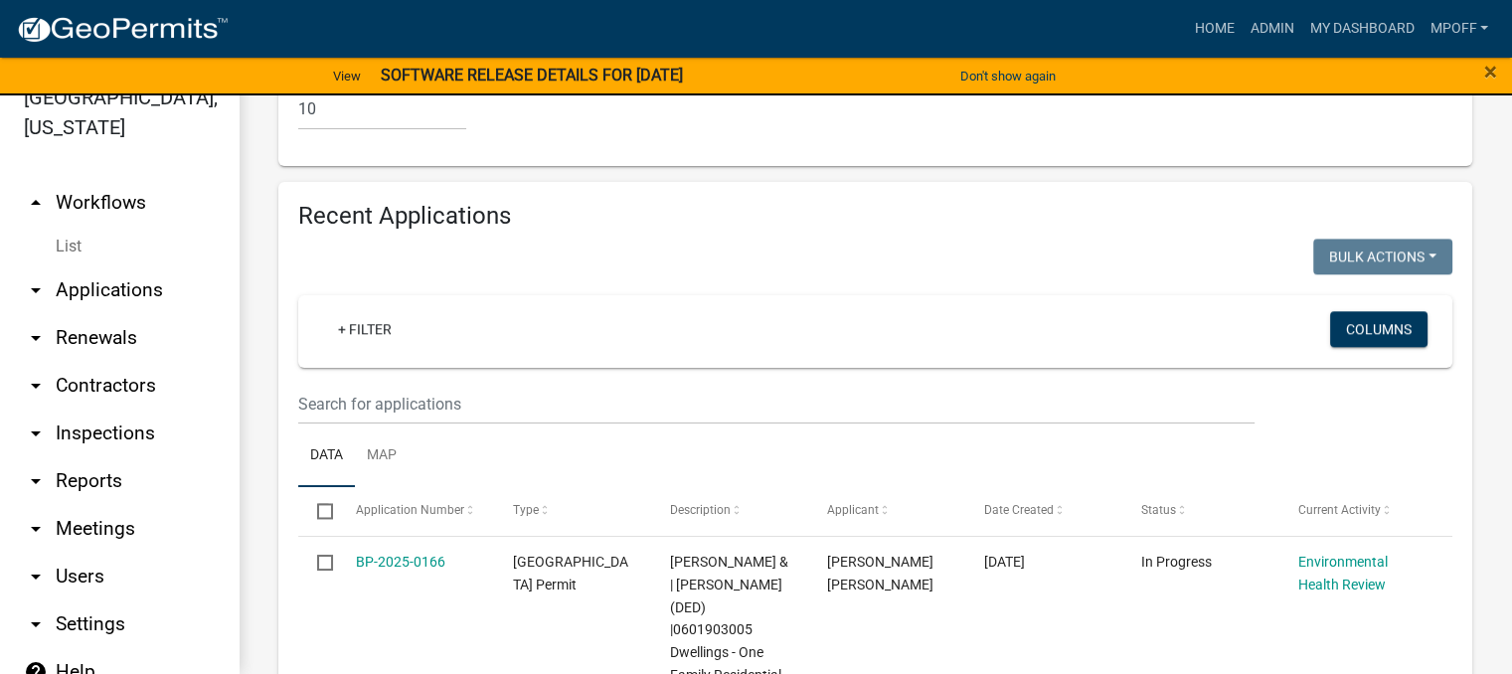
scroll to position [3082, 0]
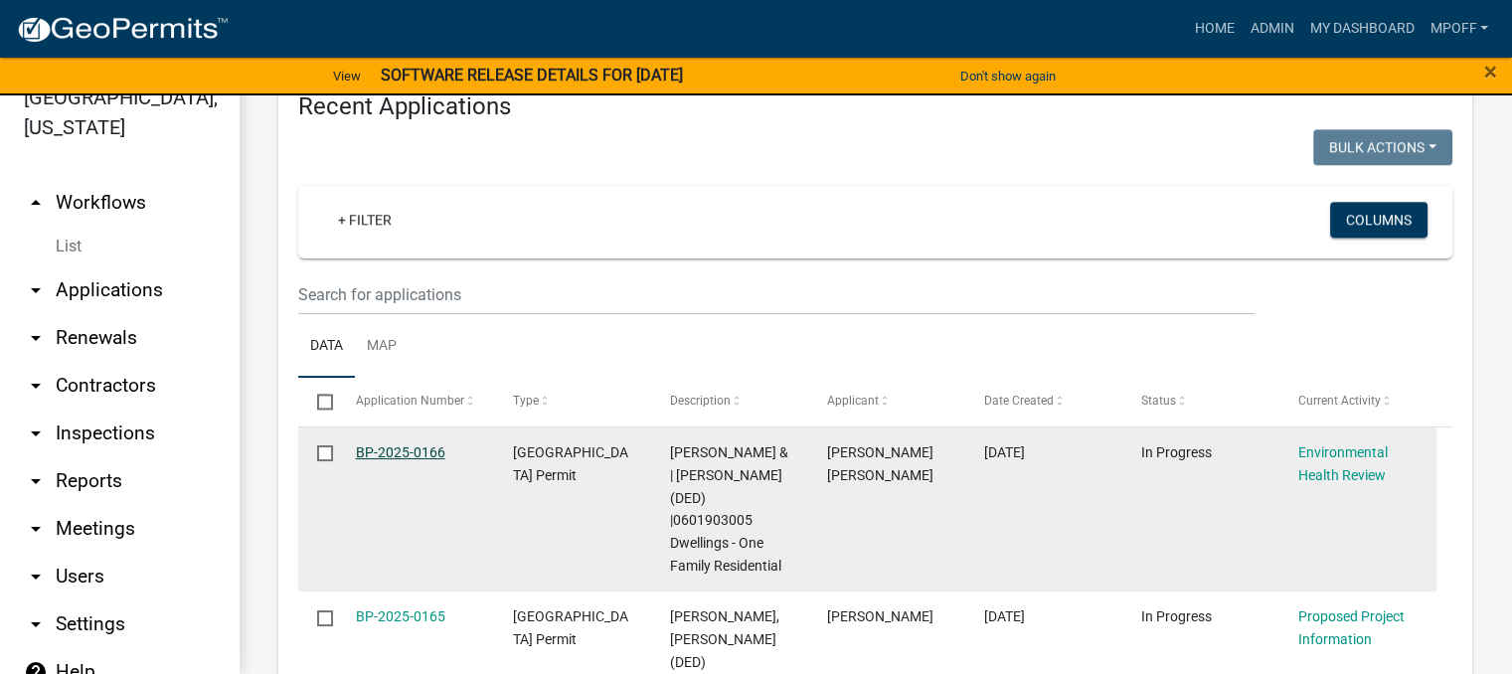
click at [406, 444] on link "BP-2025-0166" at bounding box center [400, 452] width 89 height 16
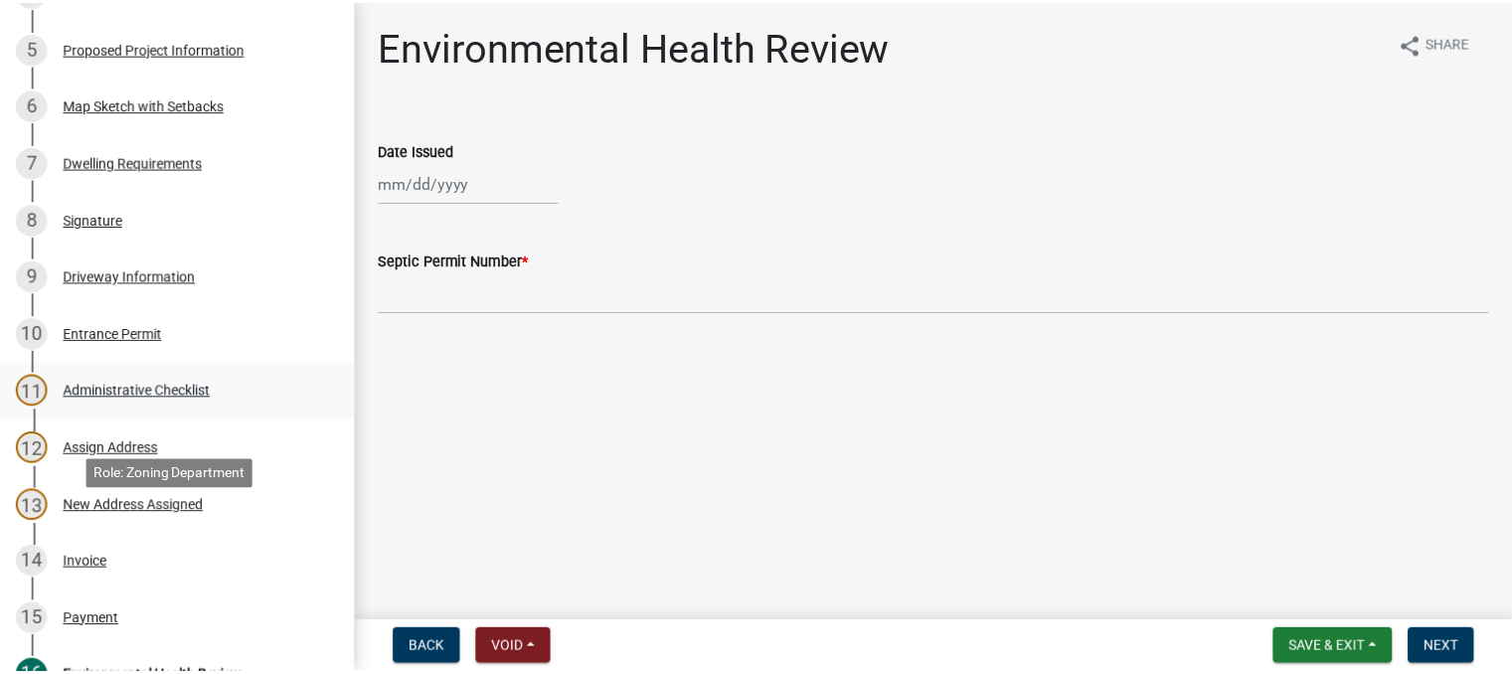
scroll to position [596, 0]
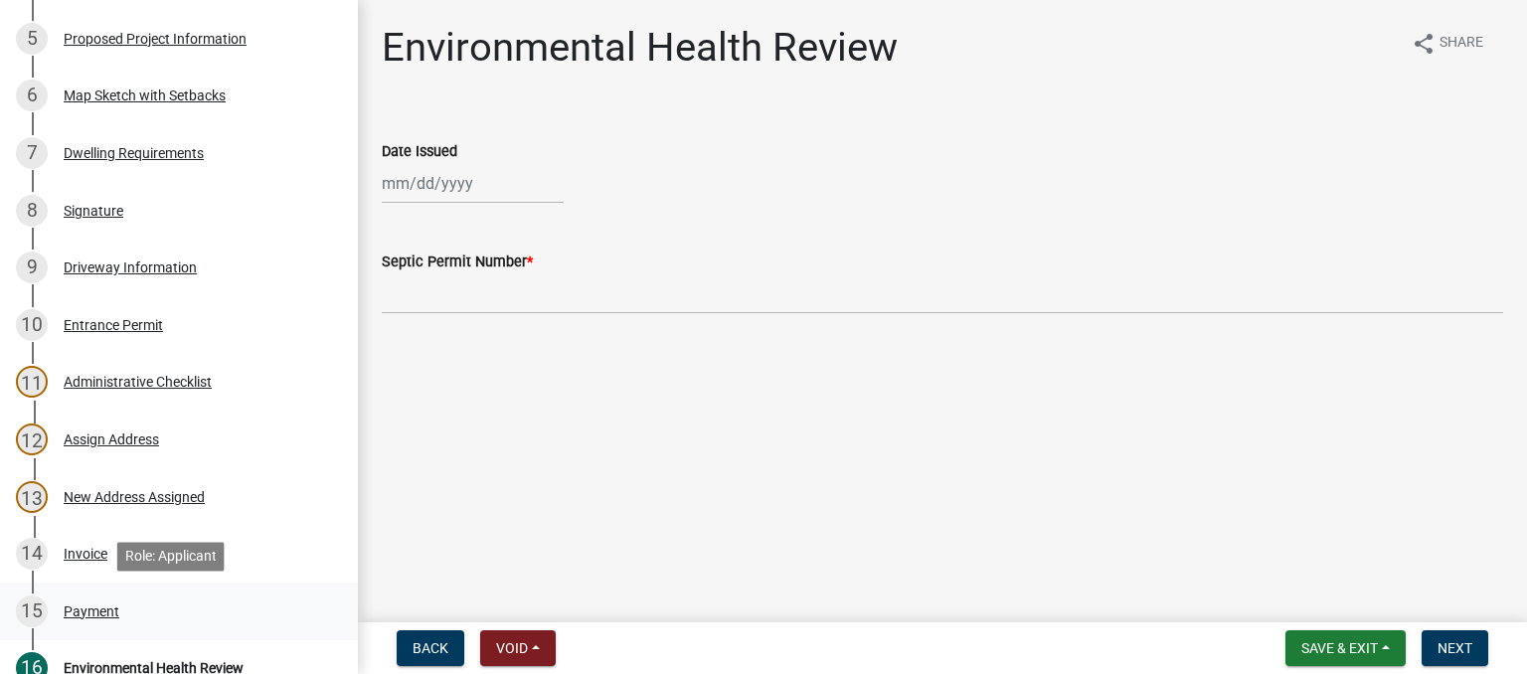
click at [84, 619] on div "15 Payment" at bounding box center [171, 611] width 310 height 32
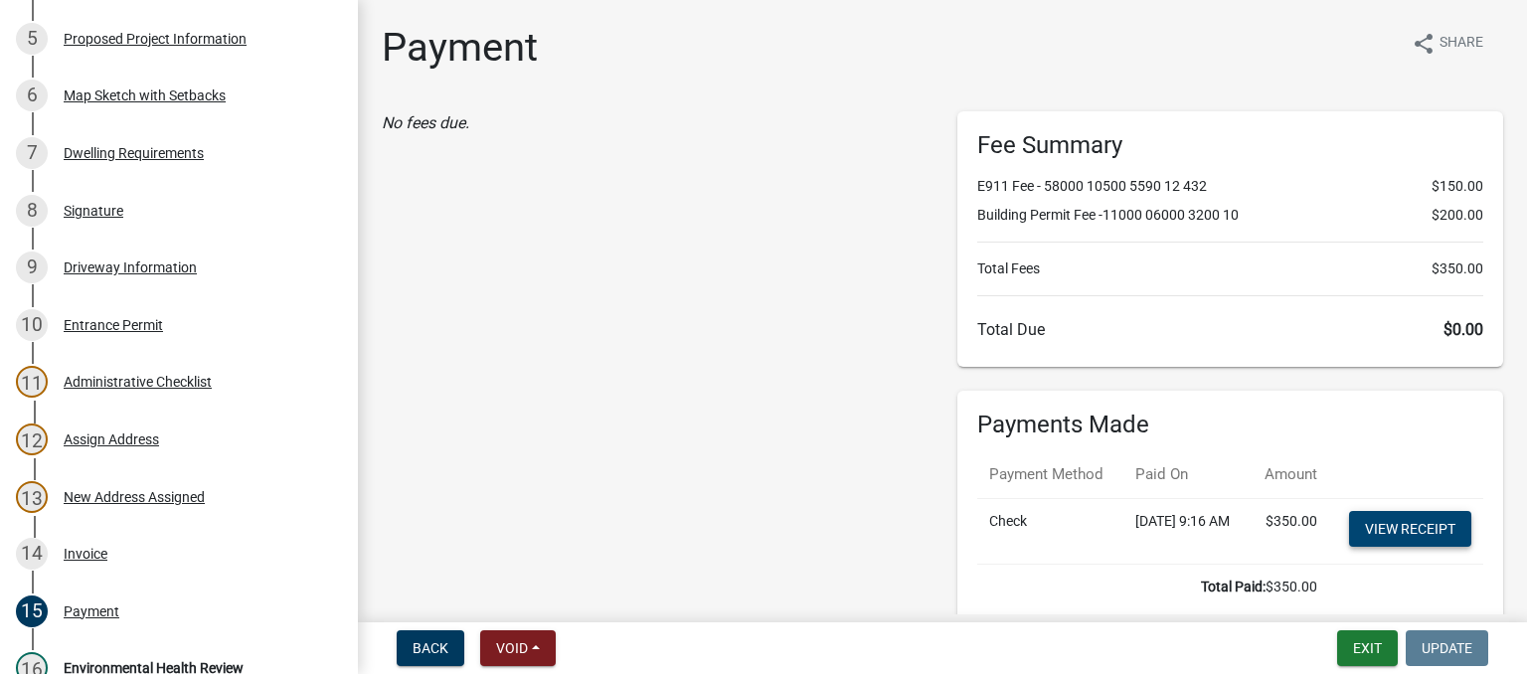
click at [1368, 547] on link "View receipt" at bounding box center [1410, 529] width 122 height 36
click at [91, 554] on div "Invoice" at bounding box center [86, 554] width 44 height 14
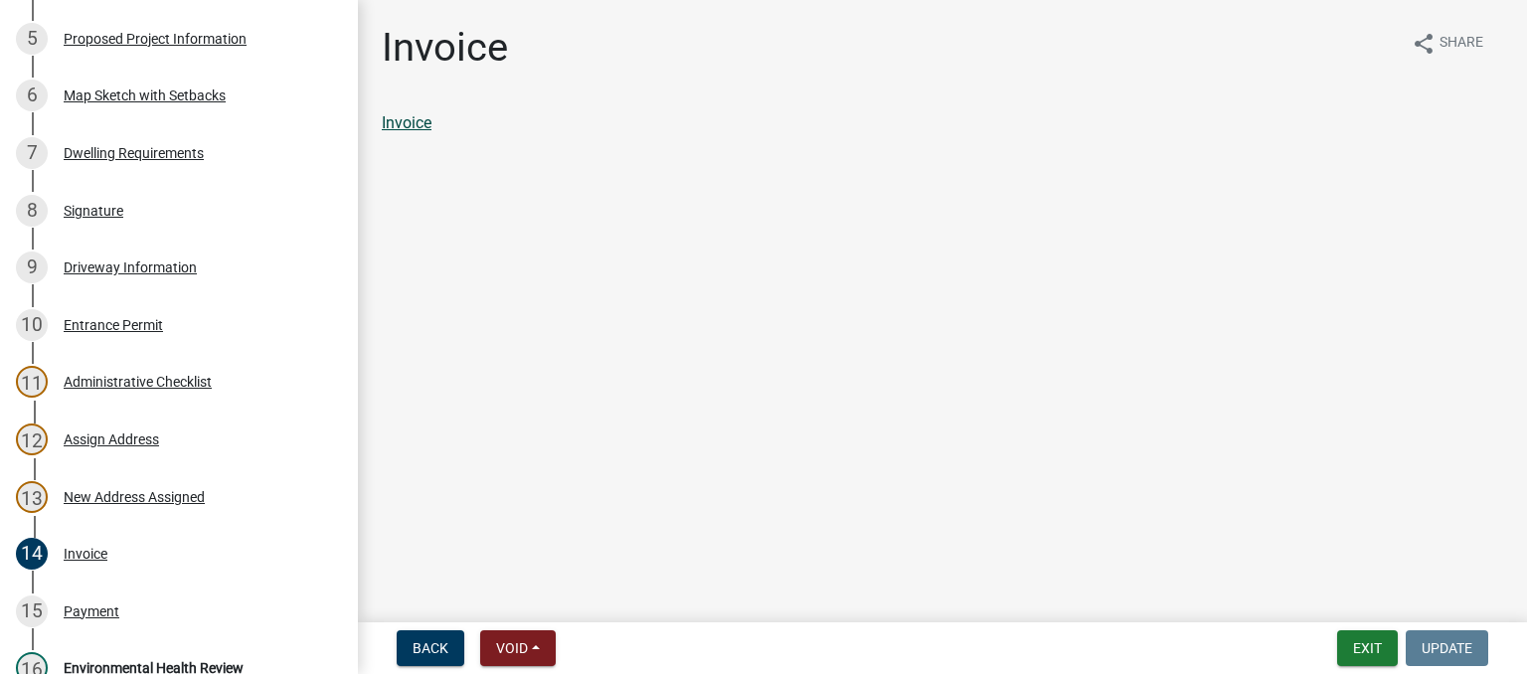
click at [413, 119] on link "Invoice" at bounding box center [407, 122] width 50 height 19
click at [1367, 649] on button "Exit" at bounding box center [1367, 648] width 61 height 36
